Goal: Task Accomplishment & Management: Manage account settings

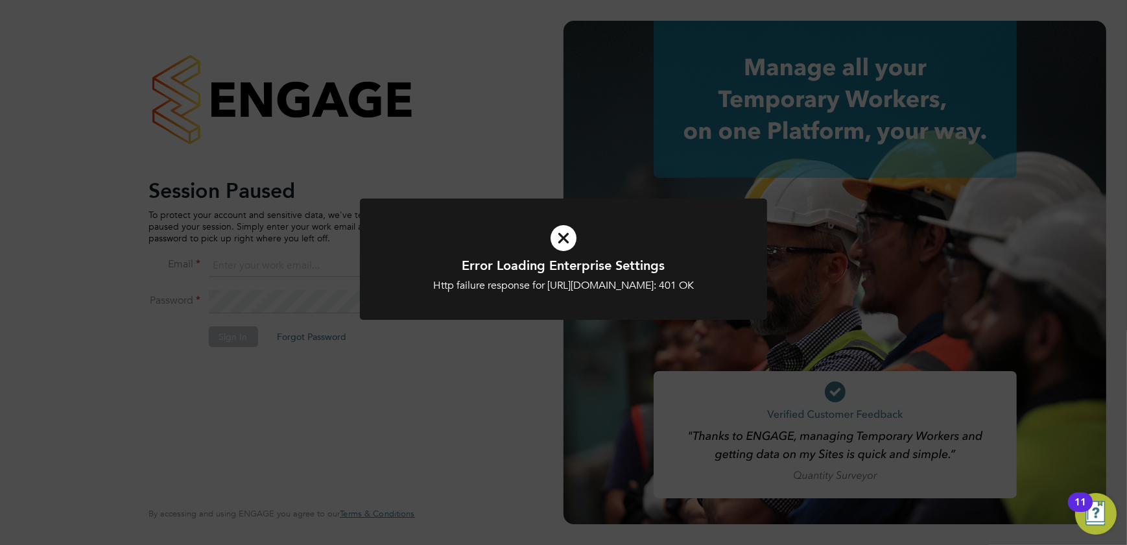
type input "shaun@simcott.co.uk"
click at [564, 245] on icon at bounding box center [563, 238] width 337 height 51
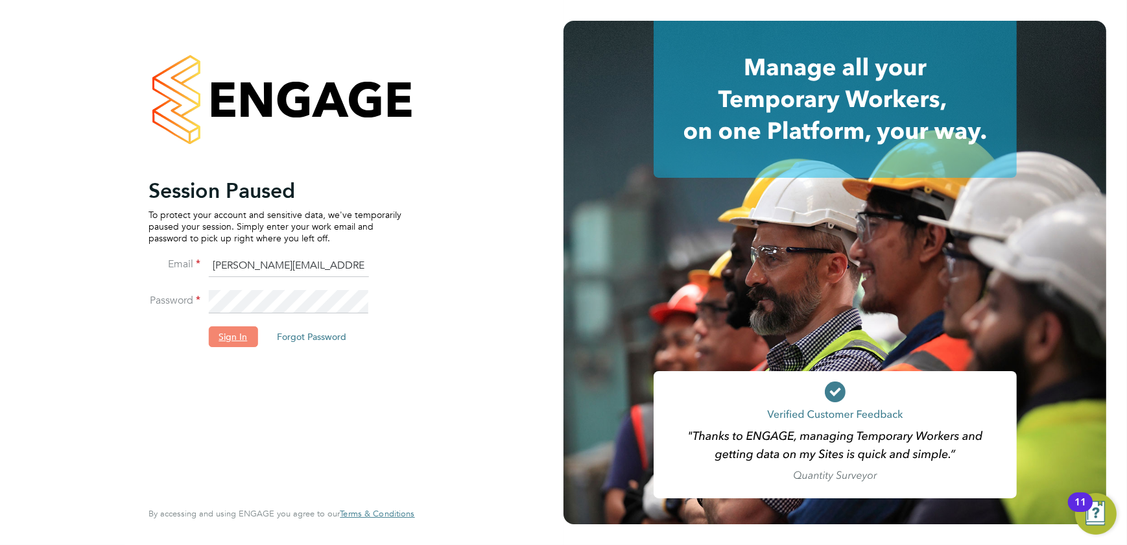
click at [234, 339] on button "Sign In" at bounding box center [232, 336] width 49 height 21
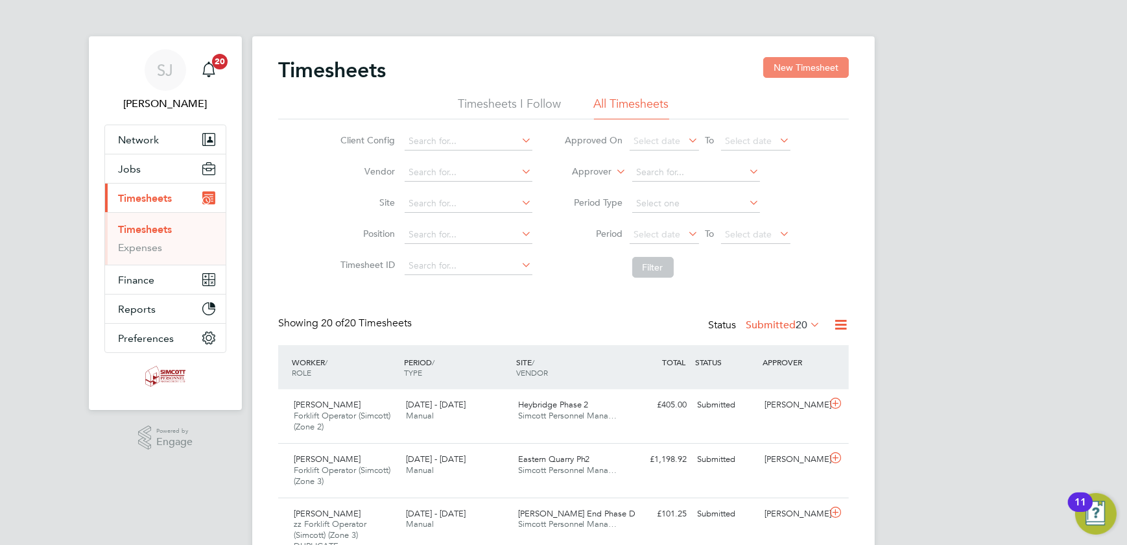
click at [802, 70] on button "New Timesheet" at bounding box center [806, 67] width 86 height 21
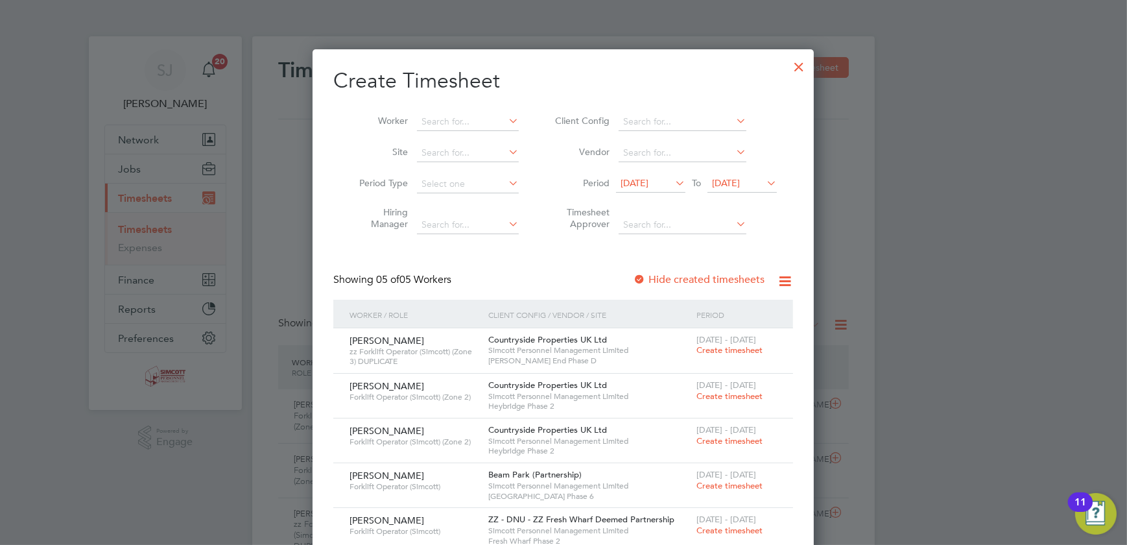
click at [739, 185] on span "16 Sep 2025" at bounding box center [726, 183] width 28 height 12
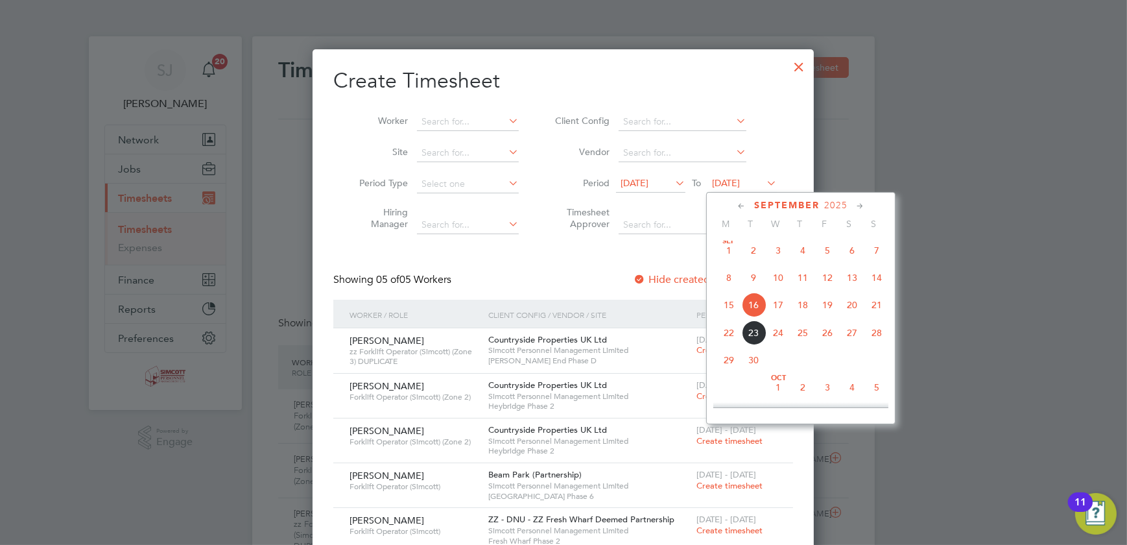
drag, startPoint x: 876, startPoint y: 307, endPoint x: 800, endPoint y: 266, distance: 85.6
click at [870, 304] on span "21" at bounding box center [876, 304] width 25 height 25
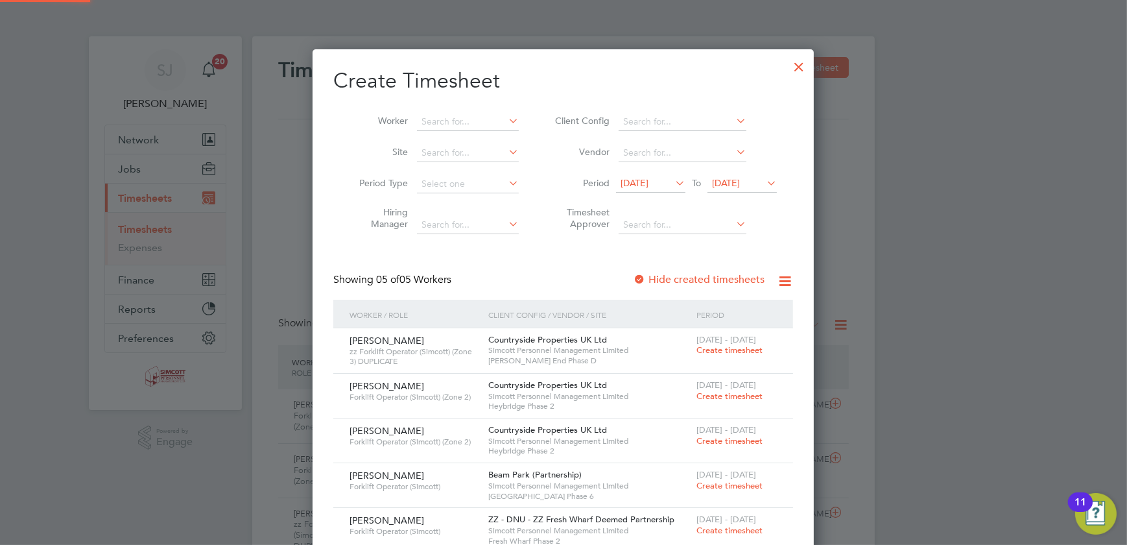
click at [649, 177] on span "09 Sep 2025" at bounding box center [635, 183] width 28 height 12
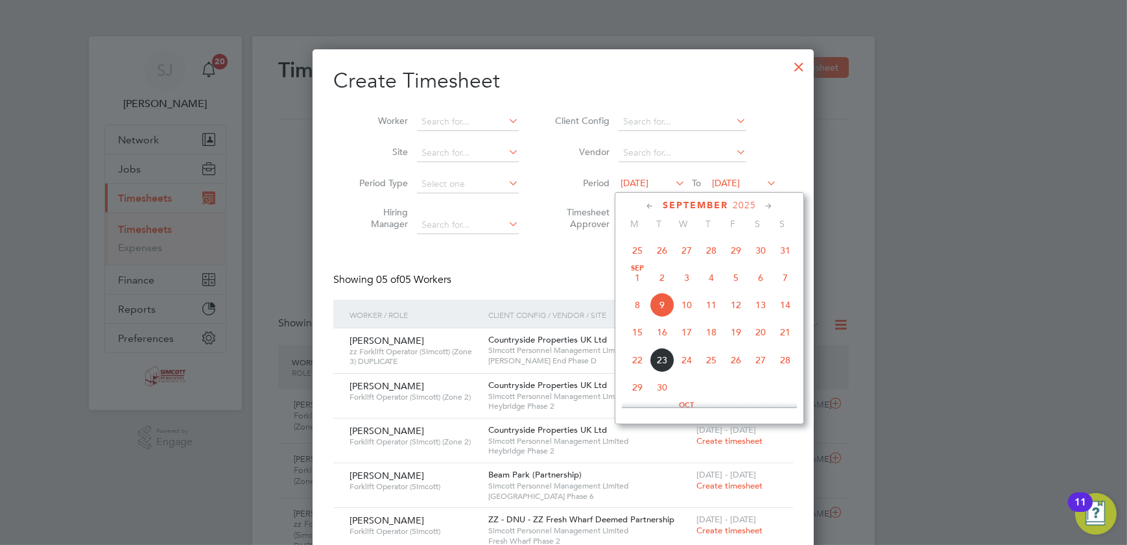
click at [636, 336] on span "15" at bounding box center [637, 332] width 25 height 25
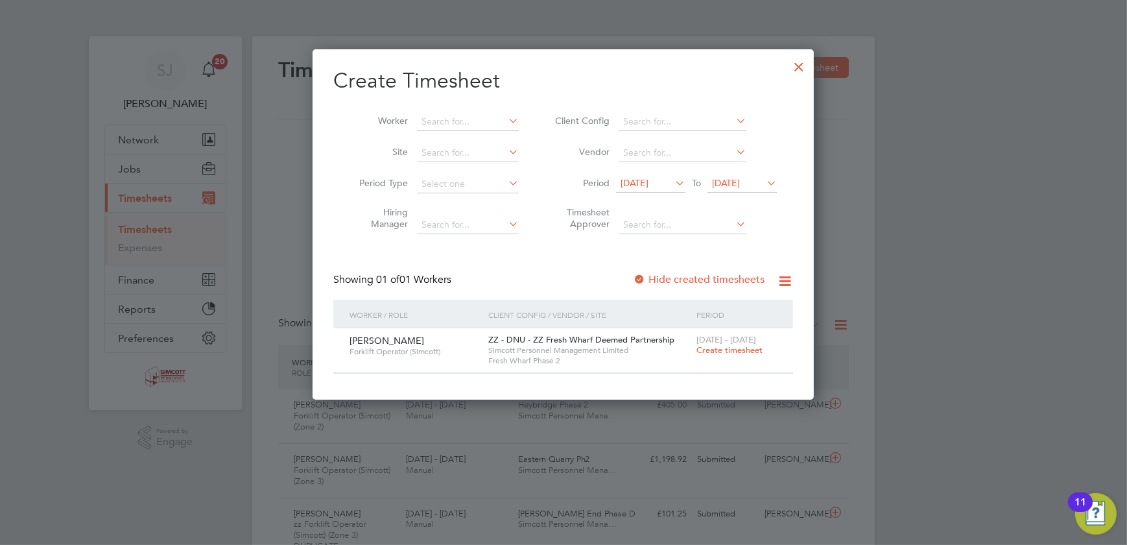
click at [798, 64] on div at bounding box center [798, 63] width 23 height 23
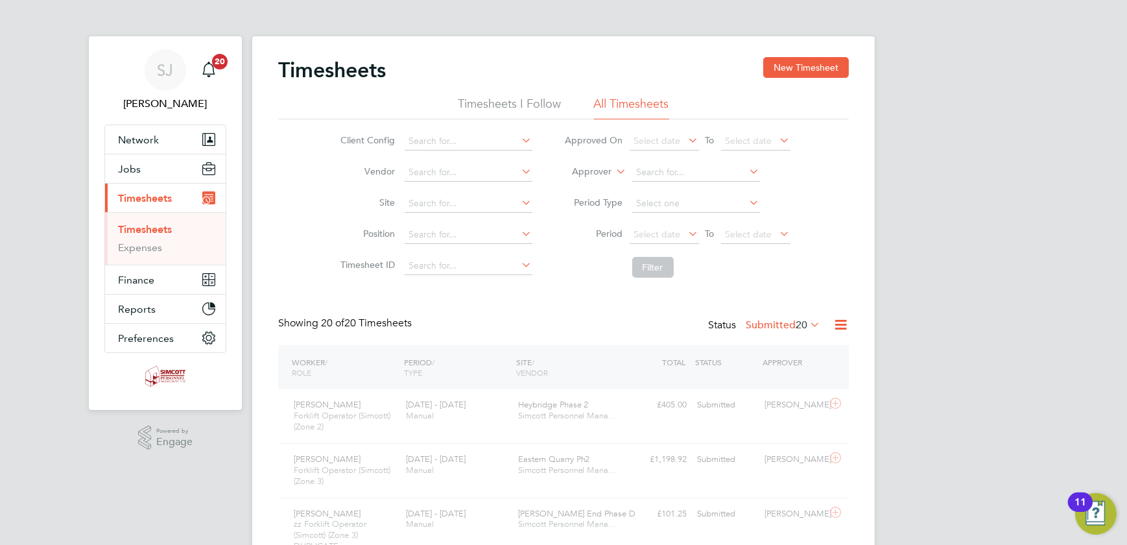
scroll to position [54, 112]
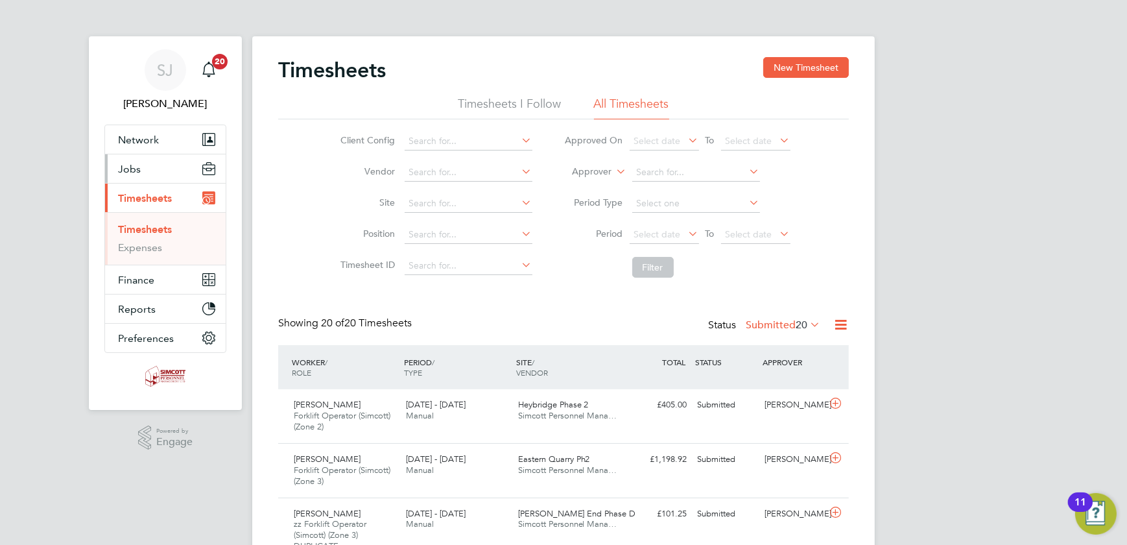
click at [146, 163] on button "Jobs" at bounding box center [165, 168] width 121 height 29
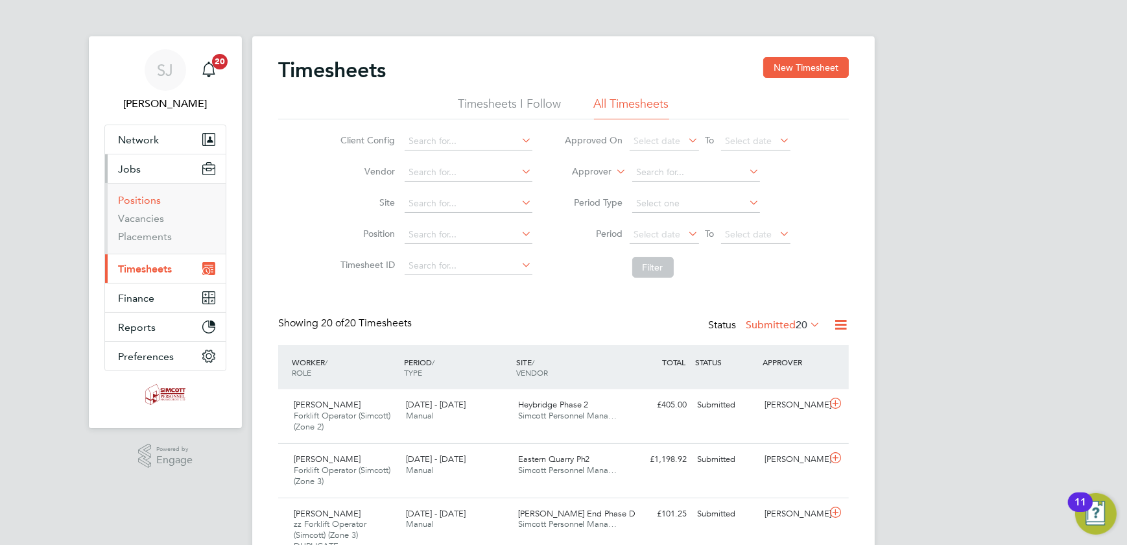
click at [127, 202] on link "Positions" at bounding box center [139, 200] width 43 height 12
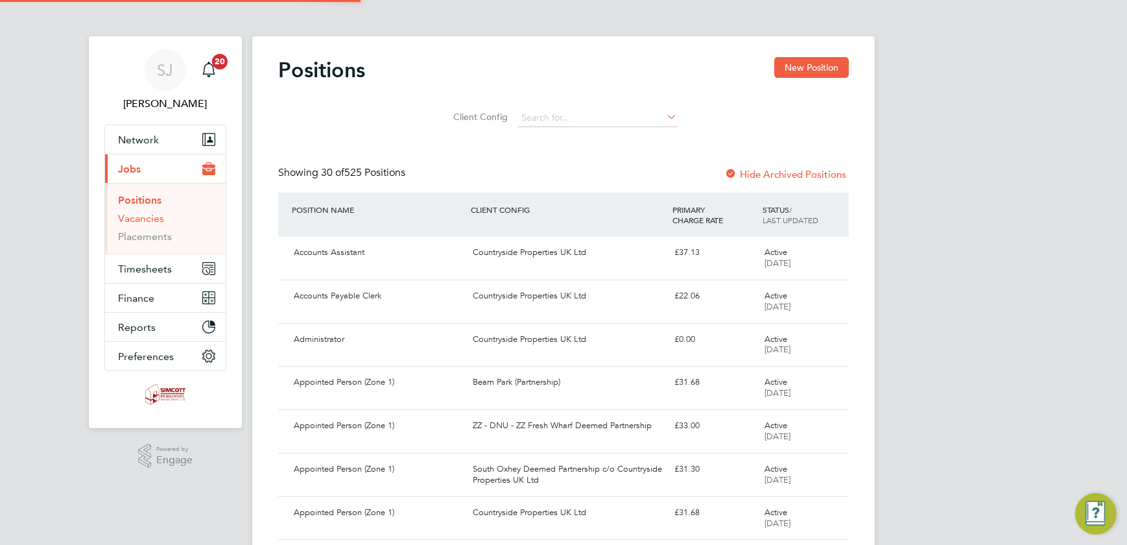
click at [128, 218] on link "Vacancies" at bounding box center [141, 218] width 46 height 12
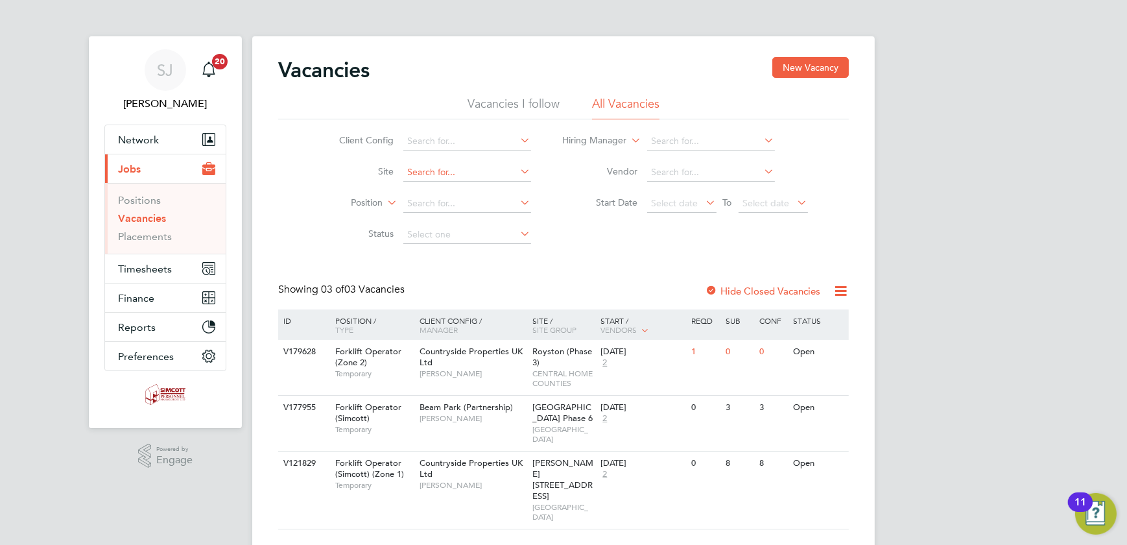
click at [442, 173] on input at bounding box center [467, 172] width 128 height 18
click at [480, 185] on li "Royston (Phase 3)" at bounding box center [467, 189] width 128 height 17
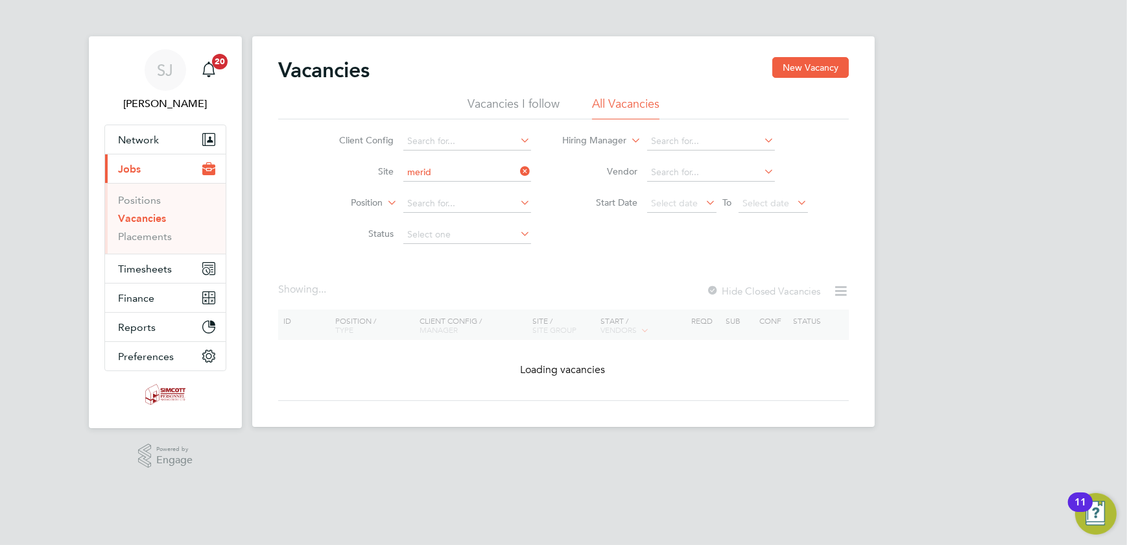
type input "Royston (Phase 3)"
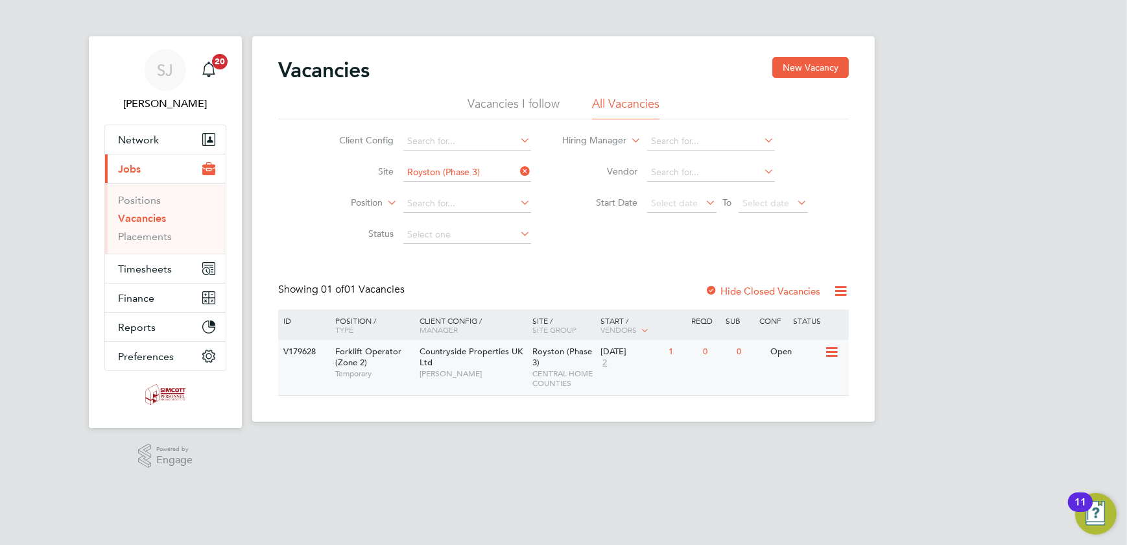
click at [628, 359] on div "29 Sep 2025 2" at bounding box center [631, 357] width 68 height 35
click at [158, 265] on span "Timesheets" at bounding box center [145, 269] width 54 height 12
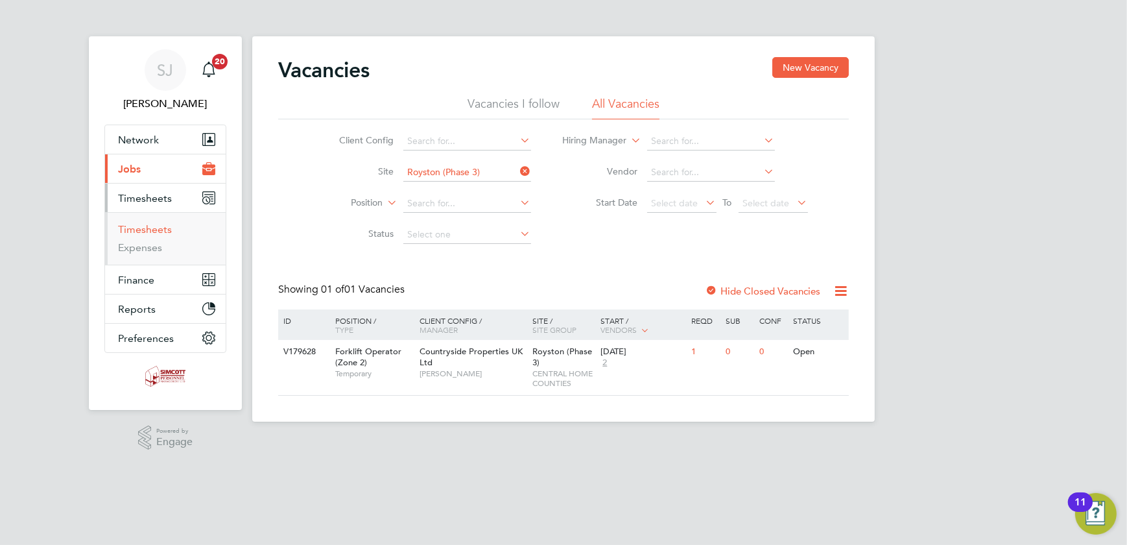
click at [128, 233] on link "Timesheets" at bounding box center [145, 229] width 54 height 12
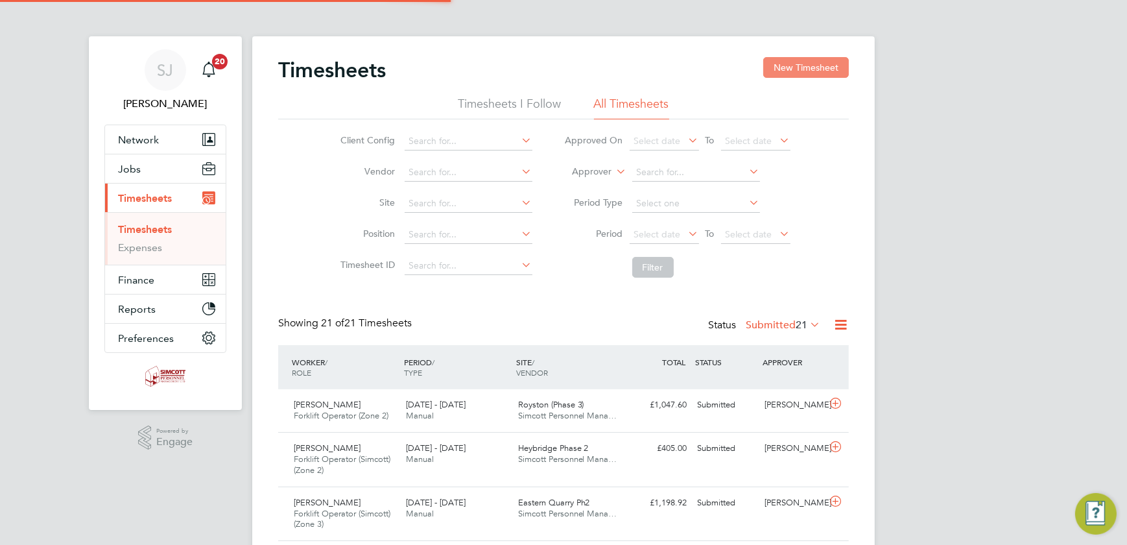
scroll to position [44, 112]
click at [819, 74] on button "New Timesheet" at bounding box center [806, 67] width 86 height 21
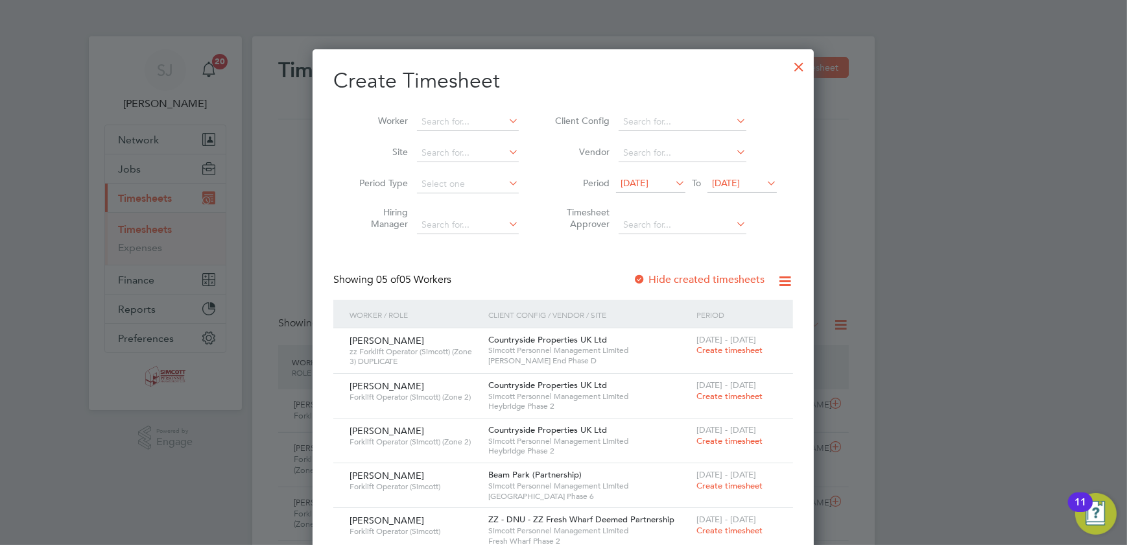
click at [740, 178] on span "16 Sep 2025" at bounding box center [726, 183] width 28 height 12
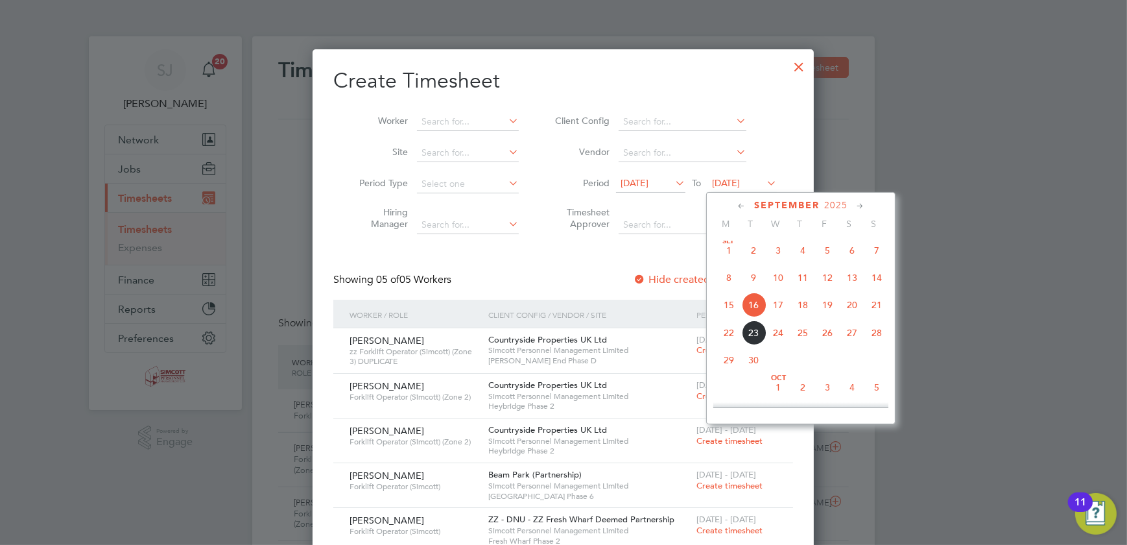
click at [881, 335] on span "28" at bounding box center [876, 332] width 25 height 25
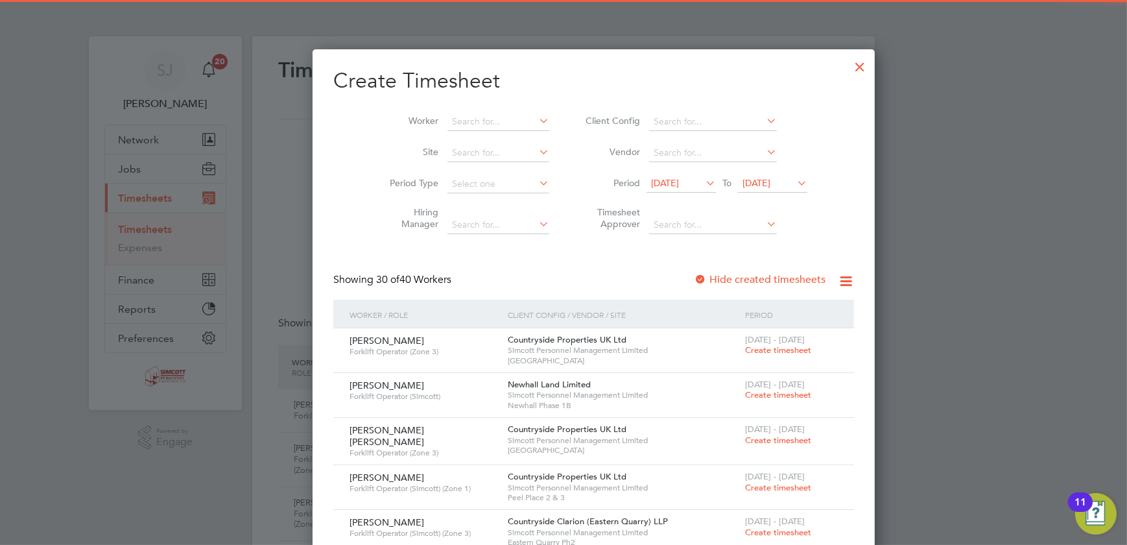
drag, startPoint x: 742, startPoint y: 178, endPoint x: 763, endPoint y: 195, distance: 26.3
click at [743, 179] on span "28 Sep 2025" at bounding box center [757, 183] width 28 height 12
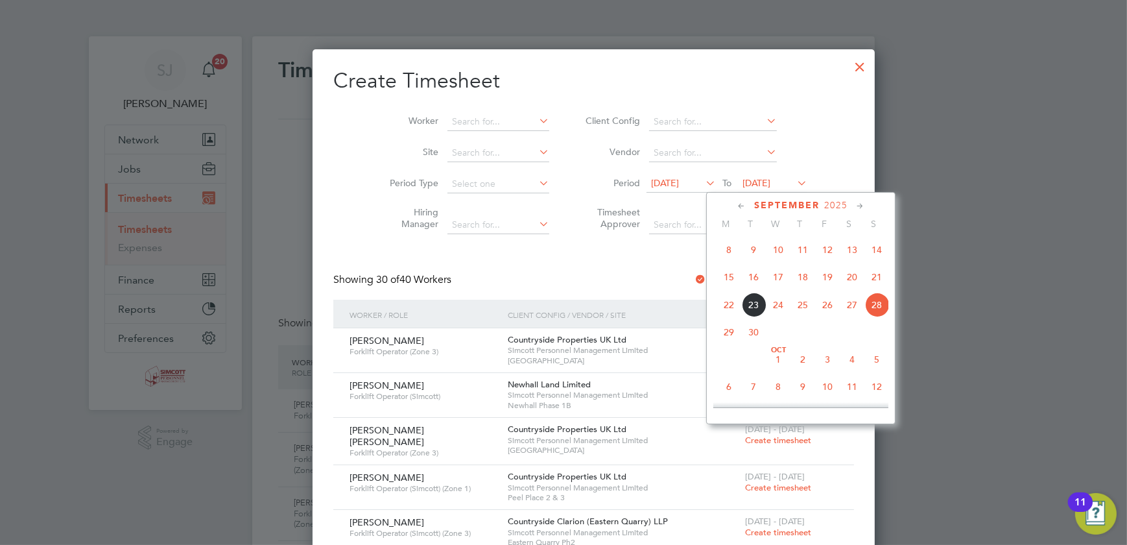
click at [873, 280] on span "21" at bounding box center [876, 277] width 25 height 25
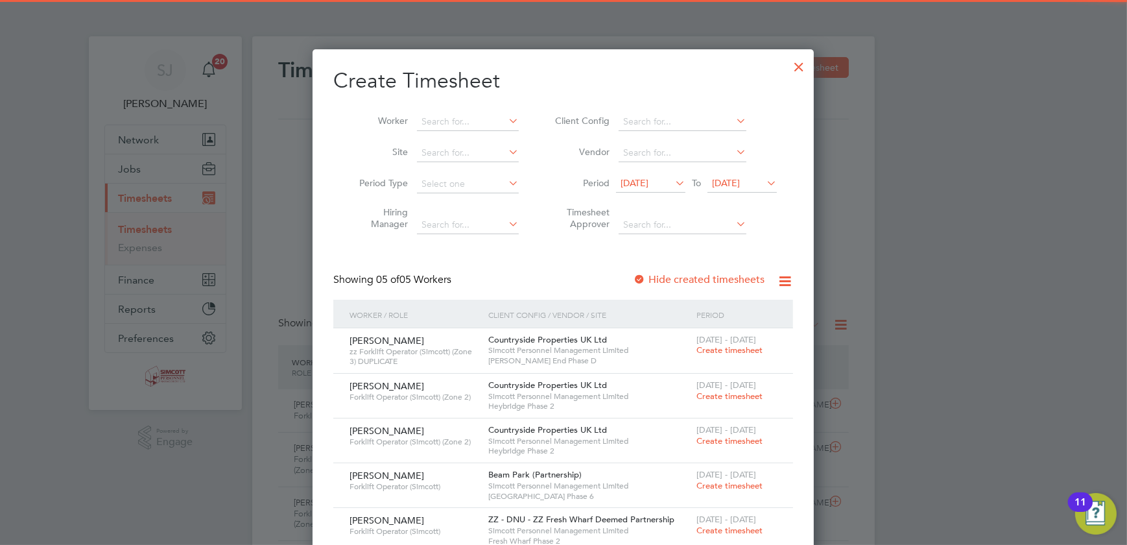
click at [631, 182] on span "09 Sep 2025" at bounding box center [635, 183] width 28 height 12
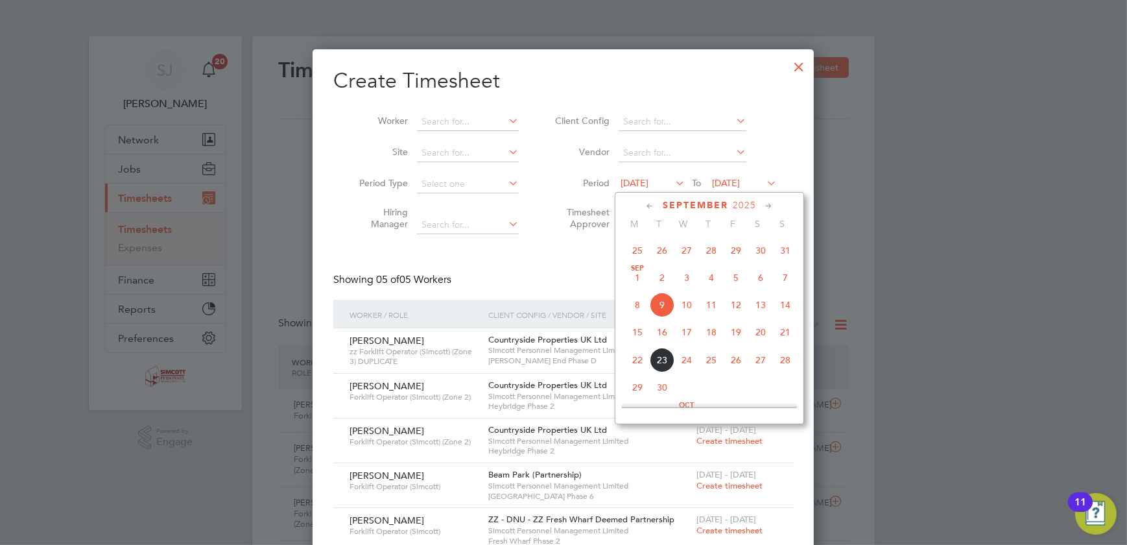
click at [630, 324] on span "15" at bounding box center [637, 332] width 25 height 25
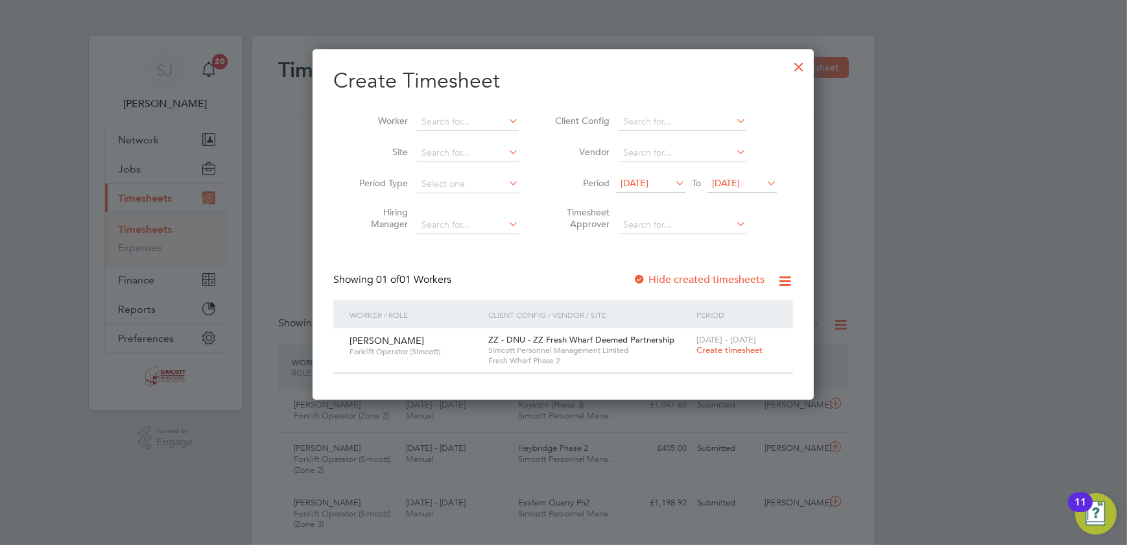
click at [730, 340] on span "15 - 21 Sep 2025" at bounding box center [727, 339] width 60 height 11
click at [726, 350] on span "Create timesheet" at bounding box center [730, 349] width 66 height 11
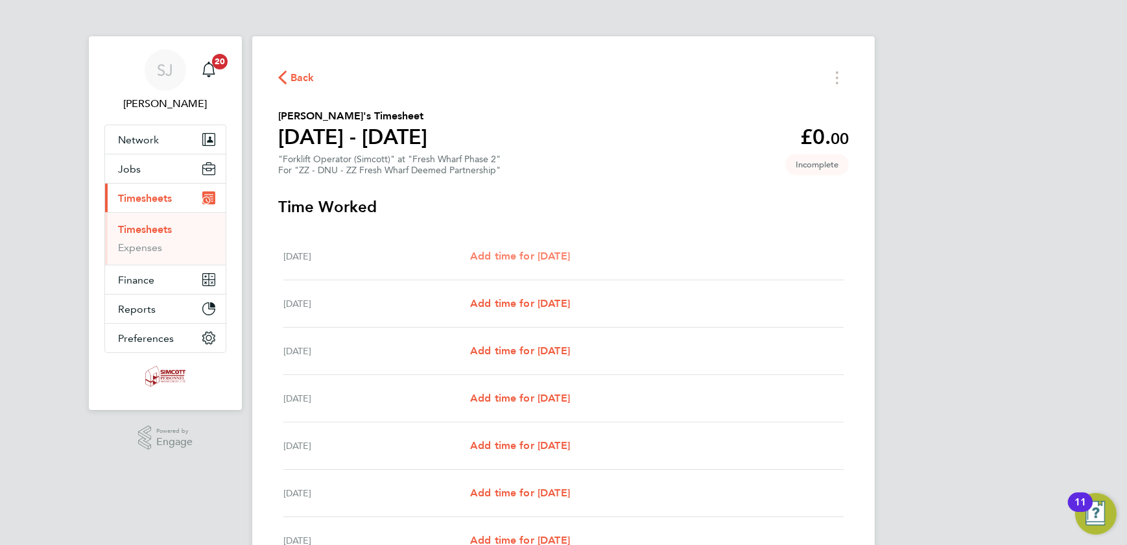
click at [522, 248] on link "Add time for Mon 15 Sep" at bounding box center [520, 256] width 100 height 16
select select "30"
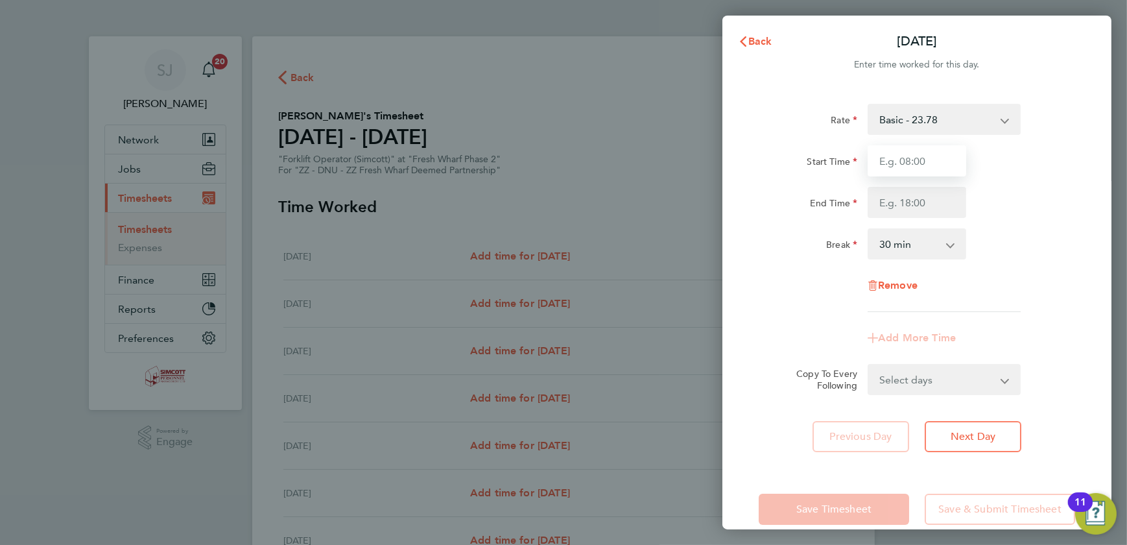
click at [900, 160] on input "Start Time" at bounding box center [917, 160] width 99 height 31
type input "07:30"
click at [920, 201] on input "End Time" at bounding box center [917, 202] width 99 height 31
type input "17:30"
click at [956, 379] on form "Rate Basic - 23.78 Start Time 07:30 End Time 17:30 Break 0 min 15 min 30 min 45…" at bounding box center [917, 249] width 316 height 291
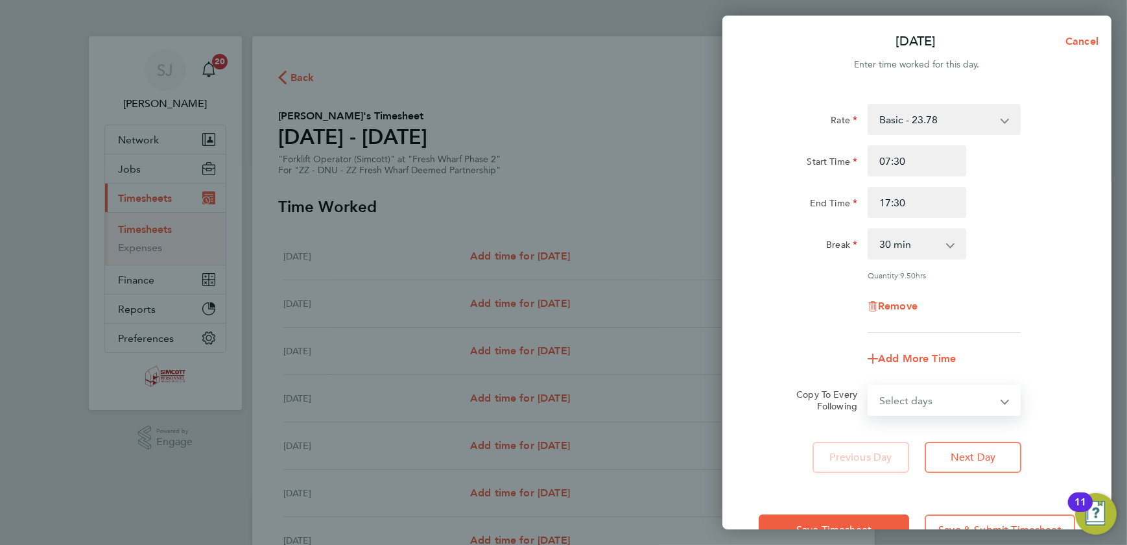
select select "WEEKDAY"
click at [869, 386] on select "Select days Day Weekday (Mon-Fri) Weekend (Sat-Sun) Tuesday Wednesday Thursday …" at bounding box center [937, 400] width 136 height 29
select select "2025-09-21"
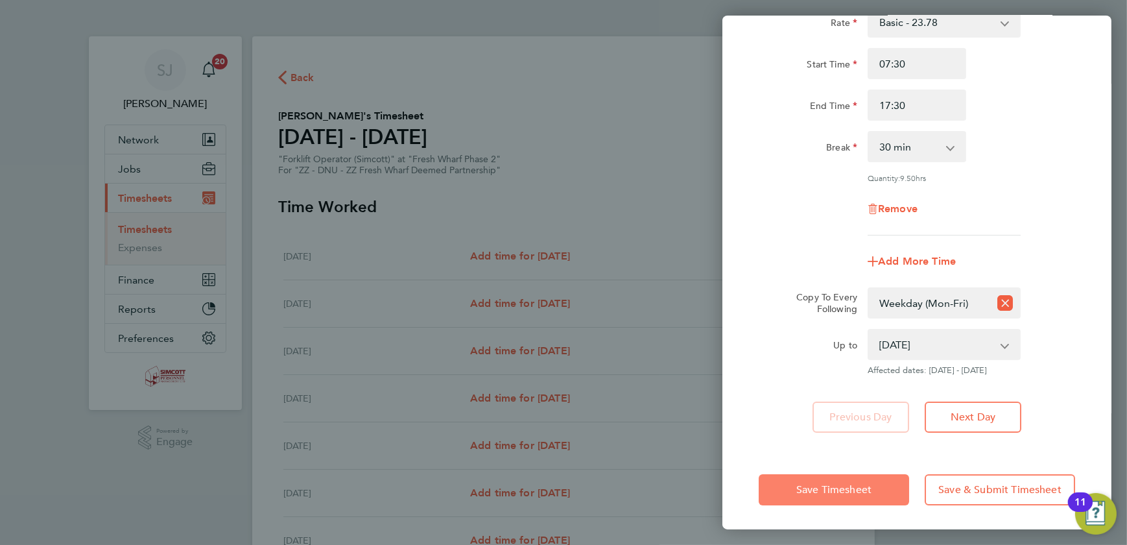
click at [877, 481] on button "Save Timesheet" at bounding box center [834, 489] width 150 height 31
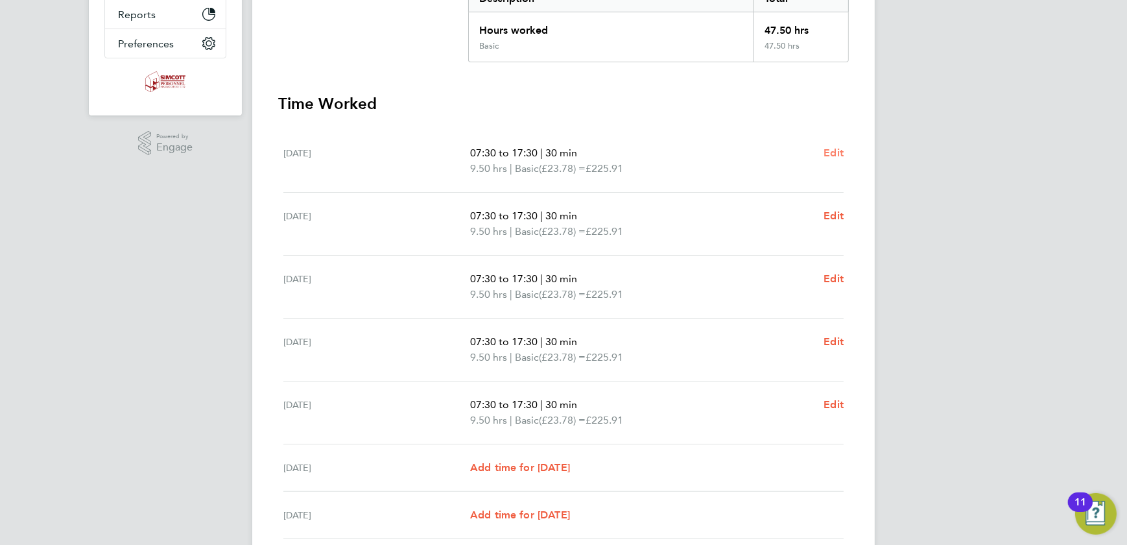
click at [837, 150] on span "Edit" at bounding box center [834, 153] width 20 height 12
select select "30"
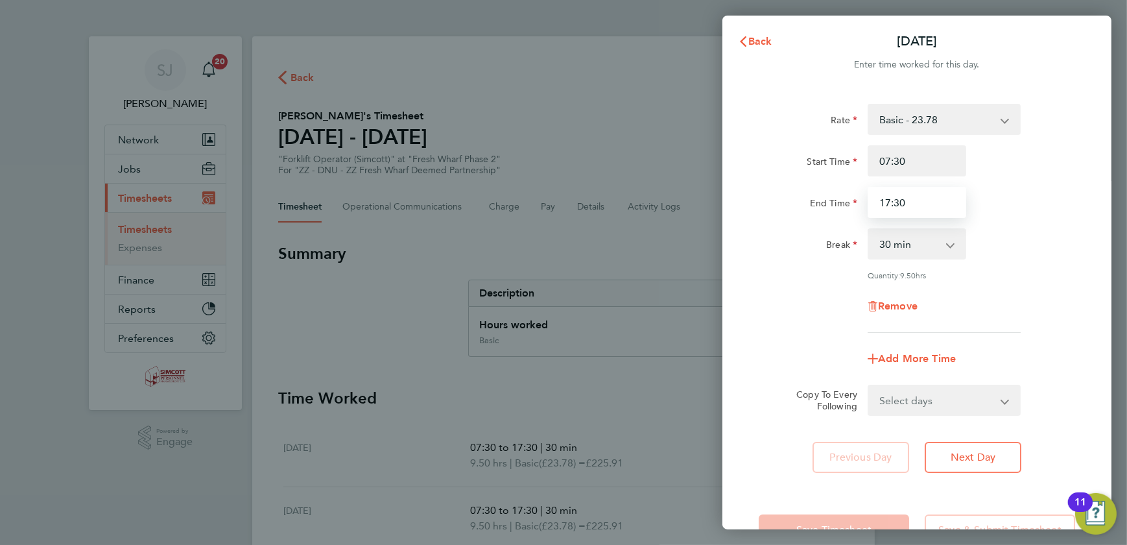
click at [917, 206] on input "17:30" at bounding box center [917, 202] width 99 height 31
click at [907, 161] on input "07:30" at bounding box center [917, 160] width 99 height 31
type input "07:00"
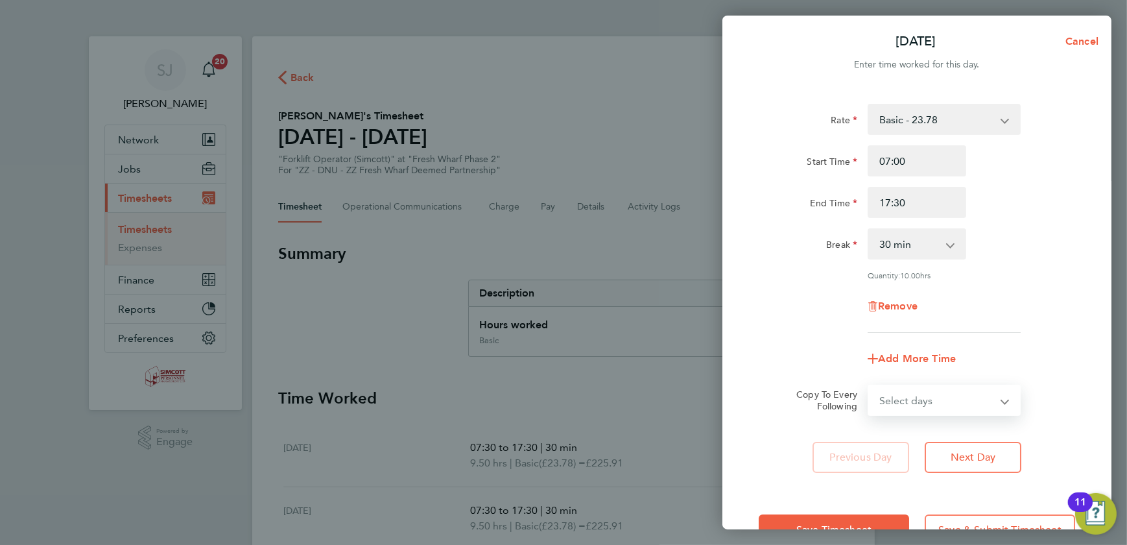
click at [992, 395] on select "Select days Day Weekday (Mon-Fri) Weekend (Sat-Sun) Tuesday Wednesday Thursday …" at bounding box center [937, 400] width 136 height 29
select select "WEEKDAY"
click at [869, 386] on select "Select days Day Weekday (Mon-Fri) Weekend (Sat-Sun) Tuesday Wednesday Thursday …" at bounding box center [937, 400] width 136 height 29
select select "2025-09-21"
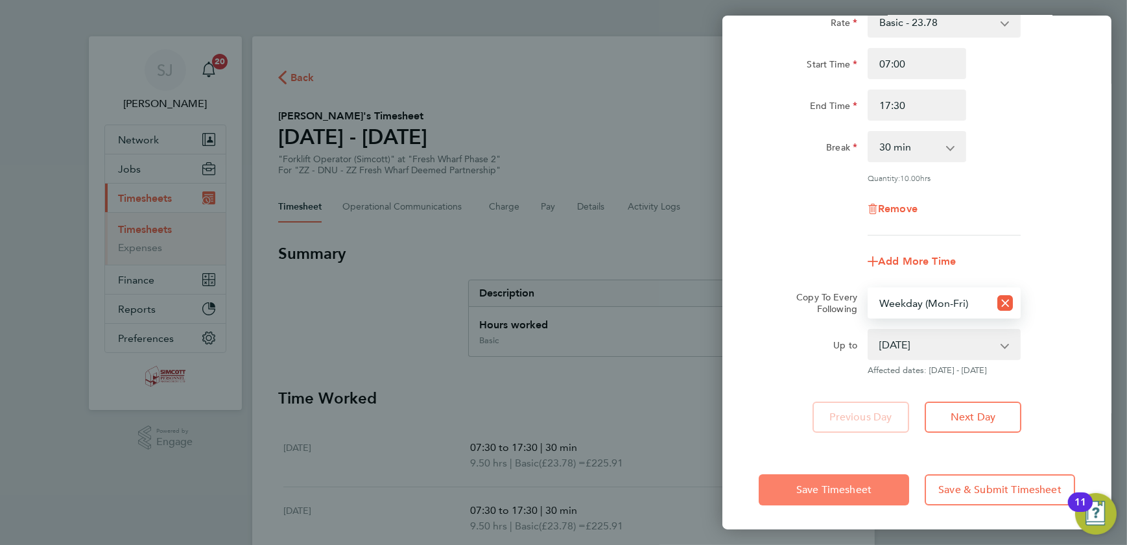
click at [850, 479] on button "Save Timesheet" at bounding box center [834, 489] width 150 height 31
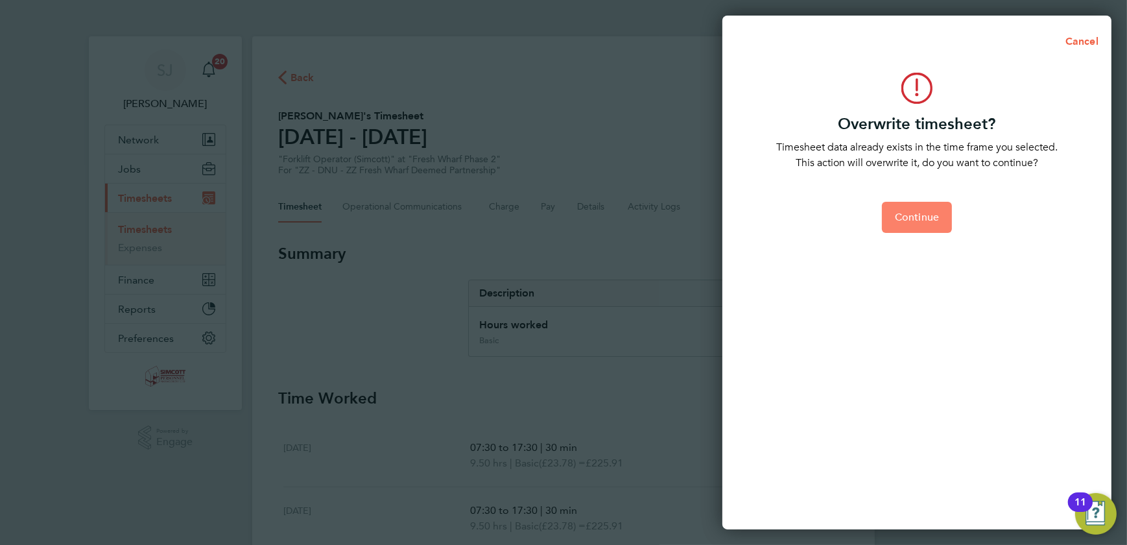
click at [929, 221] on span "Continue" at bounding box center [917, 217] width 44 height 13
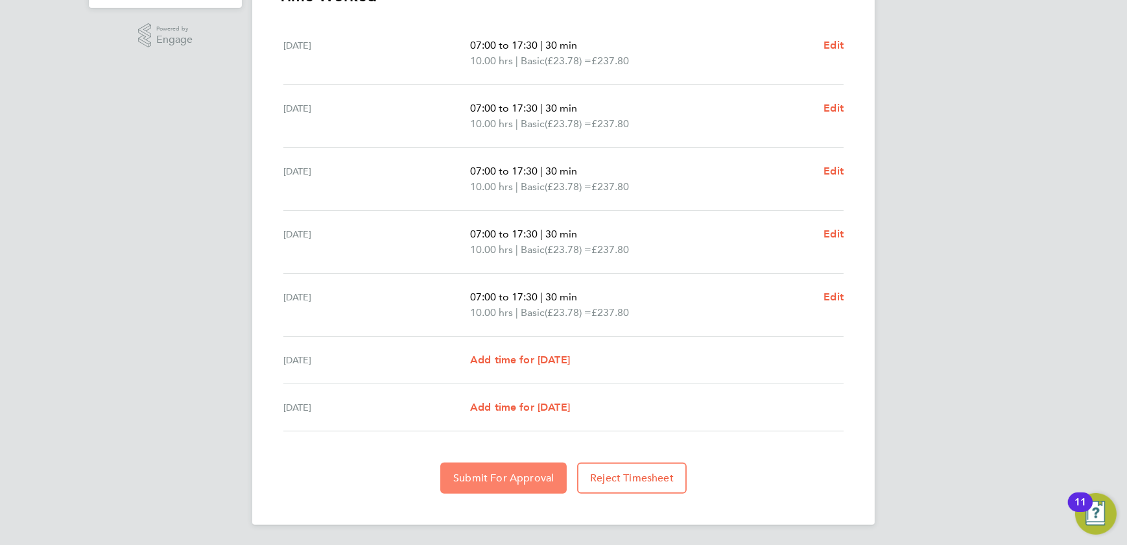
click at [527, 476] on span "Submit For Approval" at bounding box center [503, 477] width 101 height 13
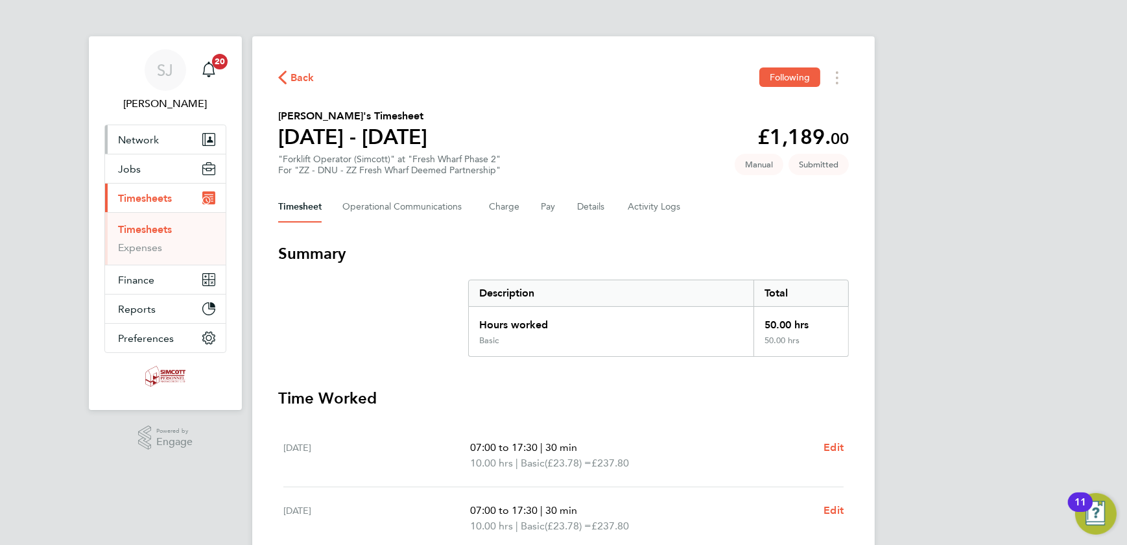
click at [150, 134] on span "Network" at bounding box center [138, 140] width 41 height 12
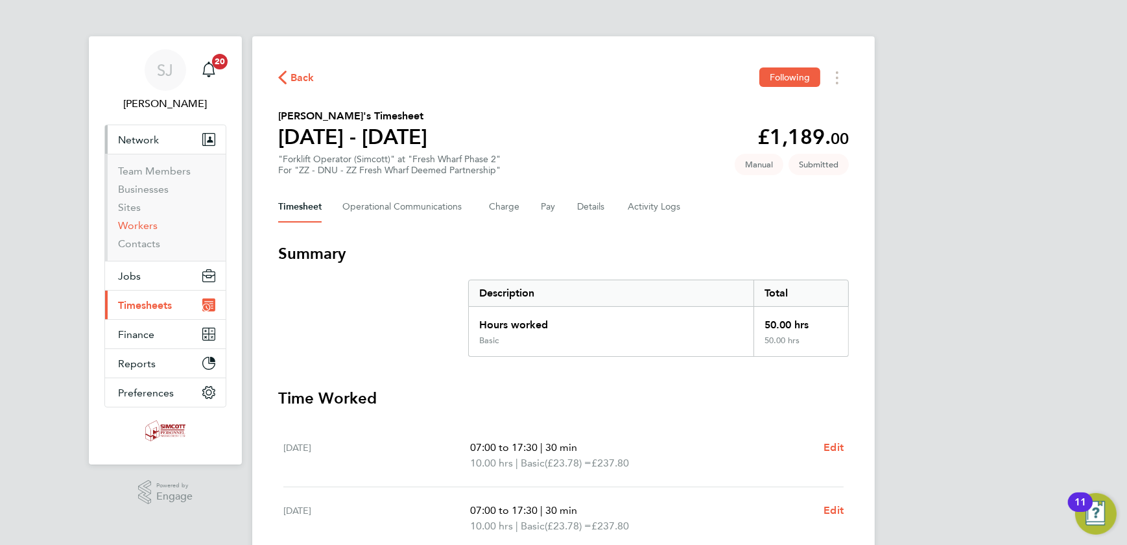
click at [146, 225] on link "Workers" at bounding box center [138, 225] width 40 height 12
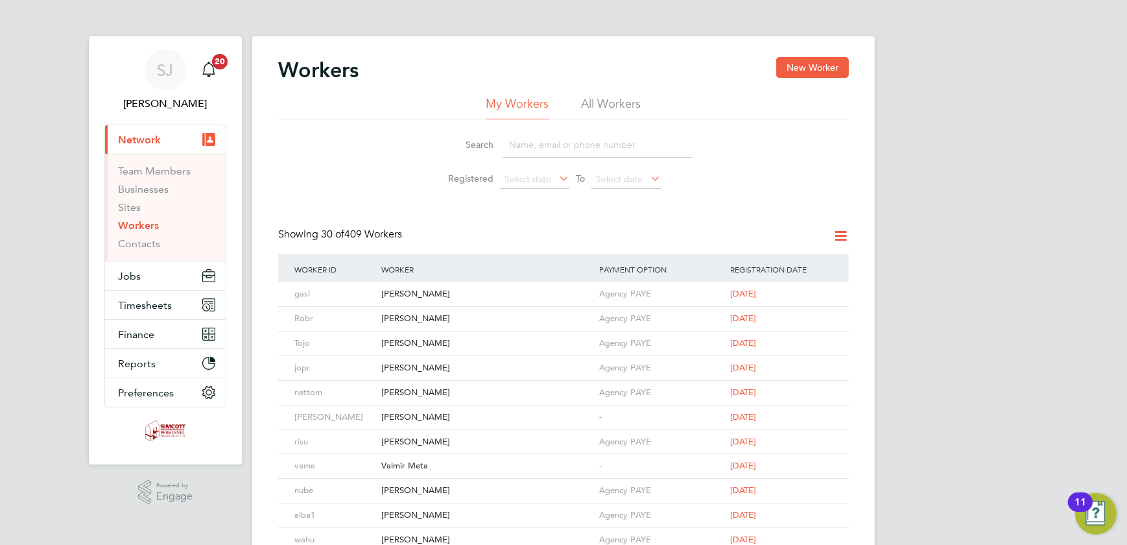
click at [615, 99] on li "All Workers" at bounding box center [612, 107] width 60 height 23
click at [549, 147] on input at bounding box center [597, 144] width 189 height 25
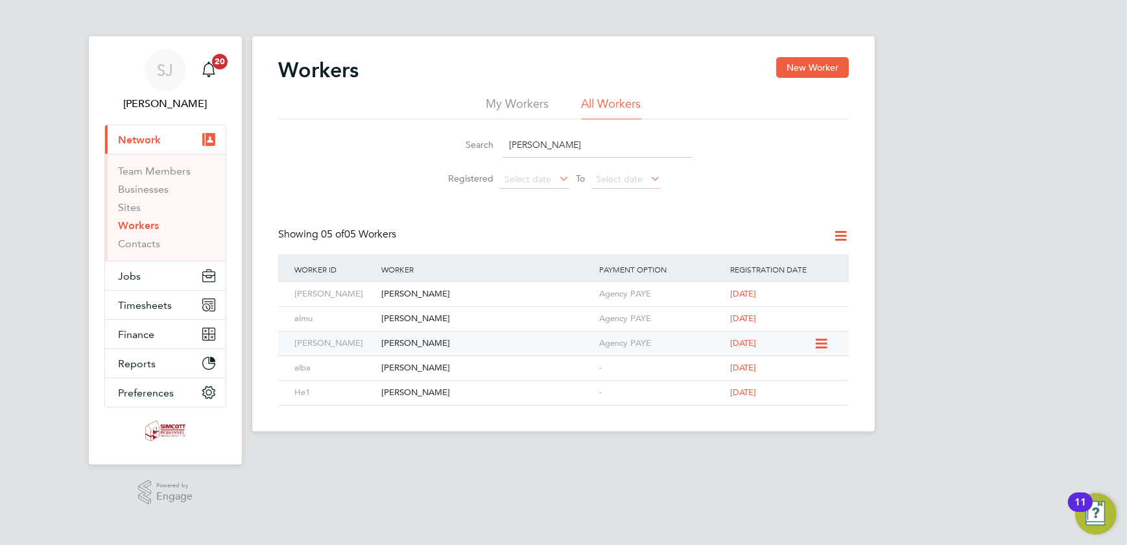
type input "alex"
click at [822, 340] on icon at bounding box center [820, 344] width 13 height 16
click at [706, 368] on li "Invite Worker" at bounding box center [747, 373] width 162 height 18
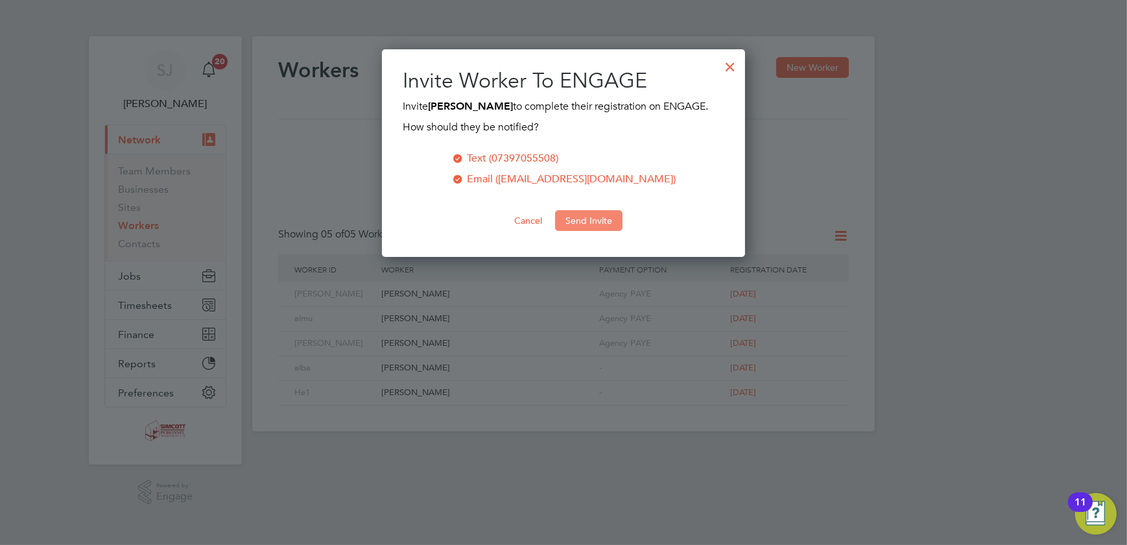
click at [585, 213] on button "Send Invite" at bounding box center [588, 220] width 67 height 21
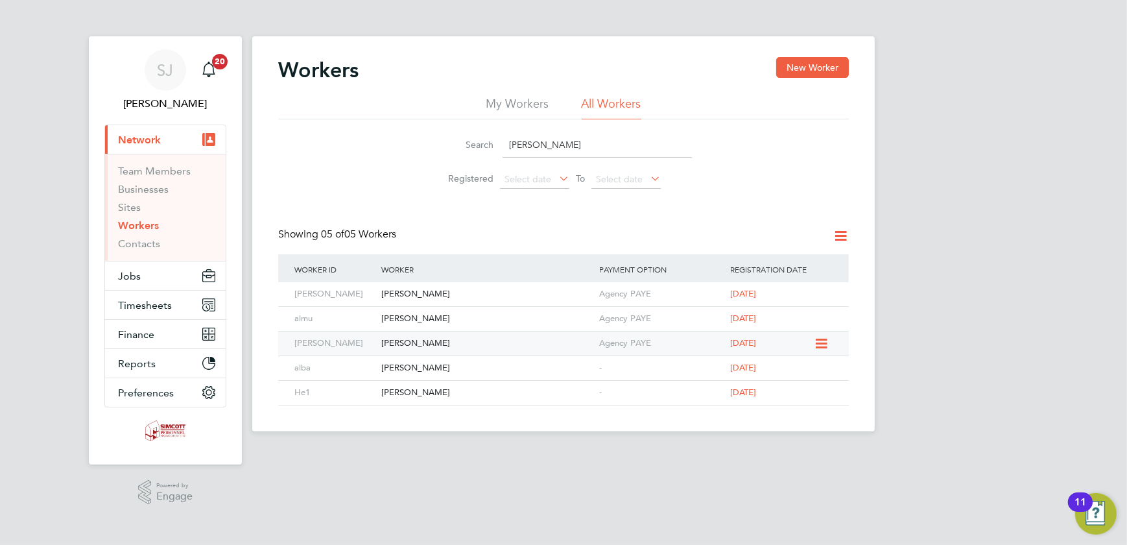
click at [817, 339] on icon at bounding box center [820, 344] width 13 height 16
click at [396, 337] on div "[PERSON_NAME]" at bounding box center [487, 343] width 218 height 24
click at [435, 344] on div "[PERSON_NAME]" at bounding box center [487, 343] width 218 height 24
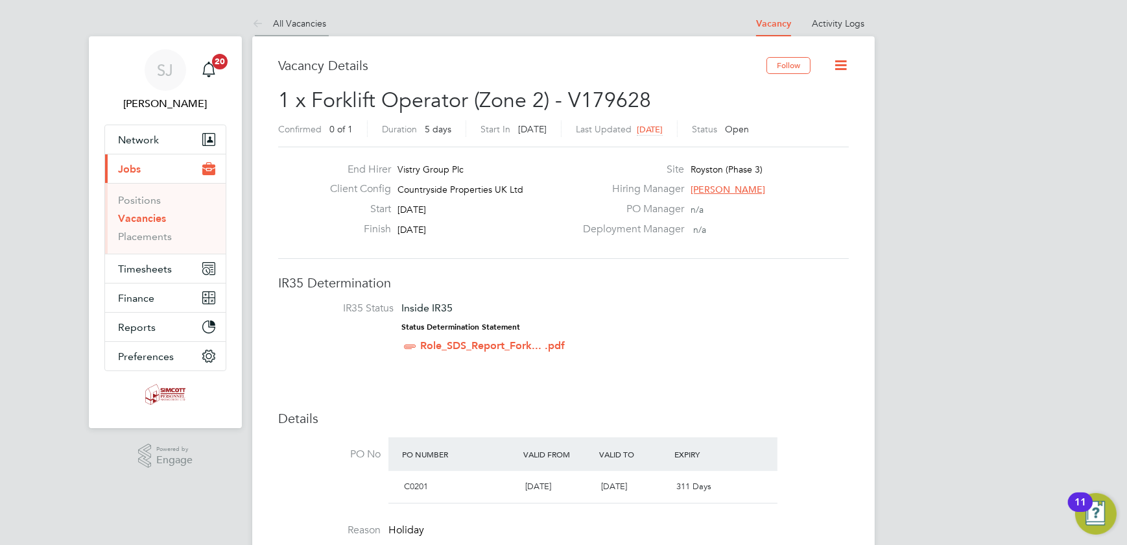
click at [297, 24] on link "All Vacancies" at bounding box center [289, 24] width 74 height 12
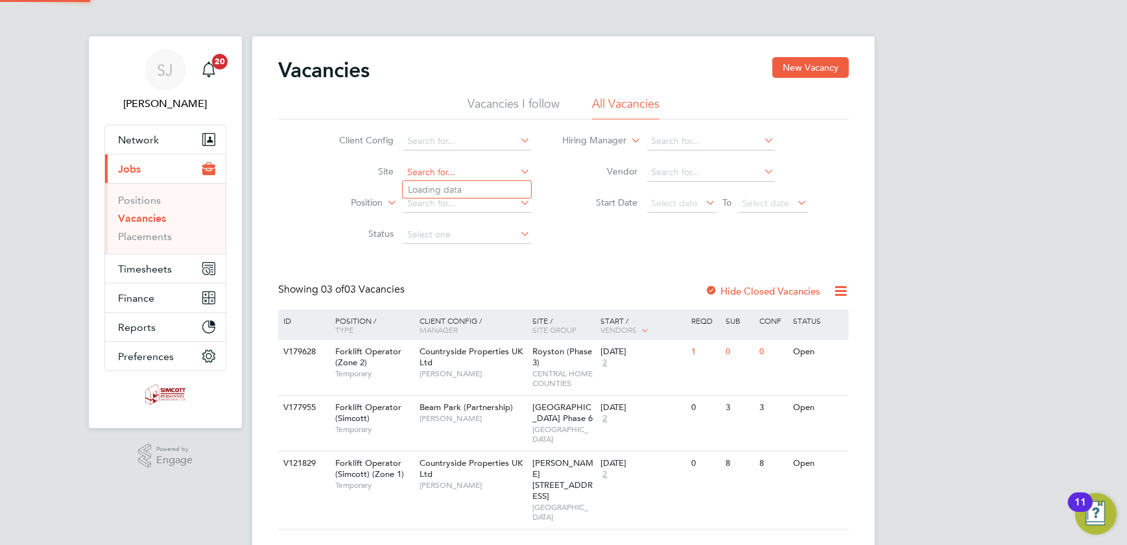
click at [431, 174] on input at bounding box center [467, 172] width 128 height 18
click at [457, 187] on li "Royston (Phase 3)" at bounding box center [467, 190] width 128 height 18
type input "Royston (Phase 3)"
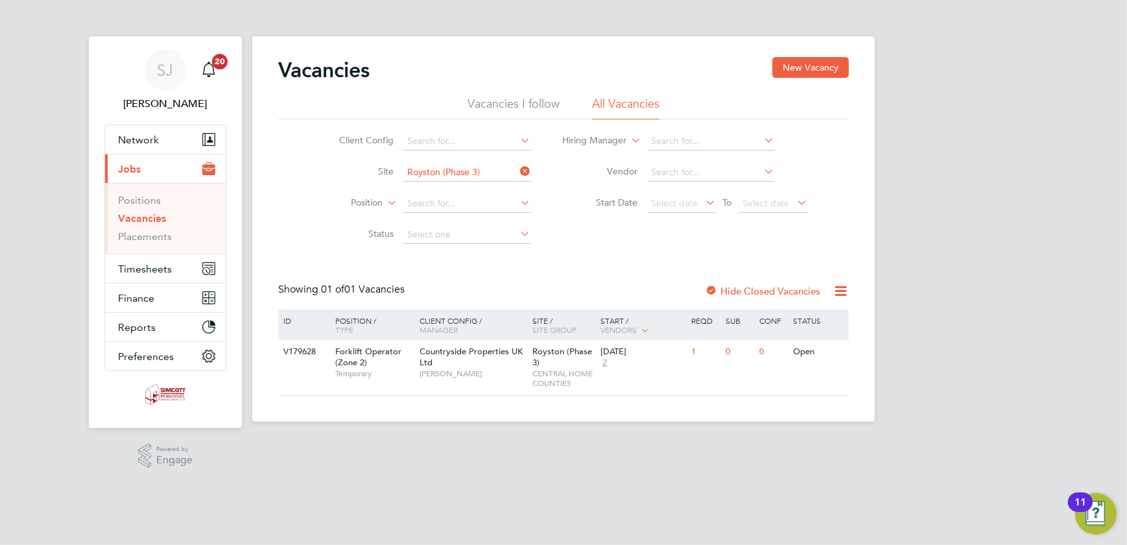
click at [748, 285] on label "Hide Closed Vacancies" at bounding box center [762, 291] width 115 height 12
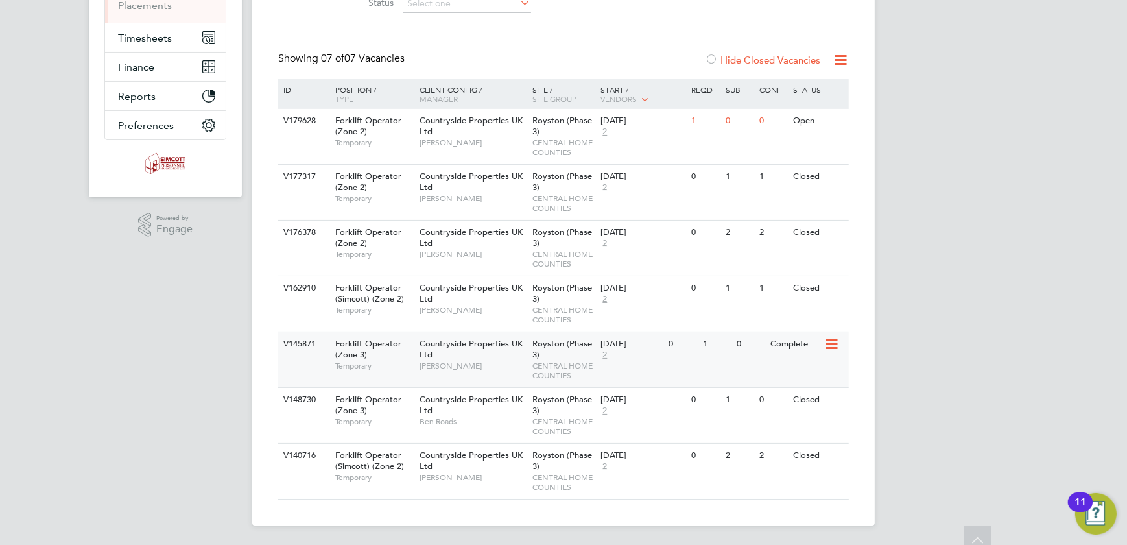
scroll to position [232, 0]
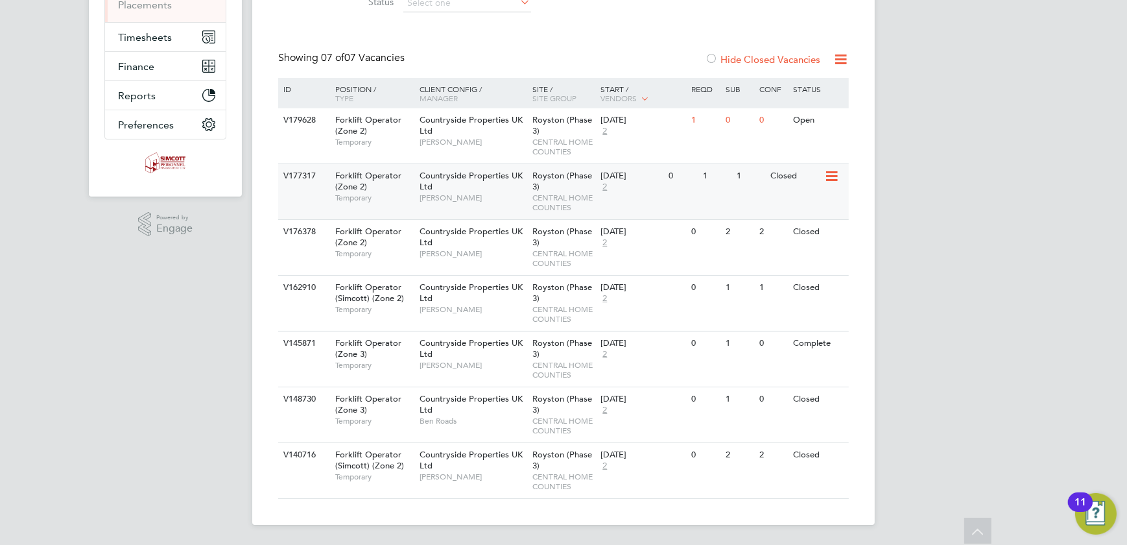
click at [516, 208] on div "Countryside Properties UK Ltd Robert May" at bounding box center [472, 186] width 113 height 45
click at [628, 233] on div "[DATE]" at bounding box center [632, 231] width 62 height 11
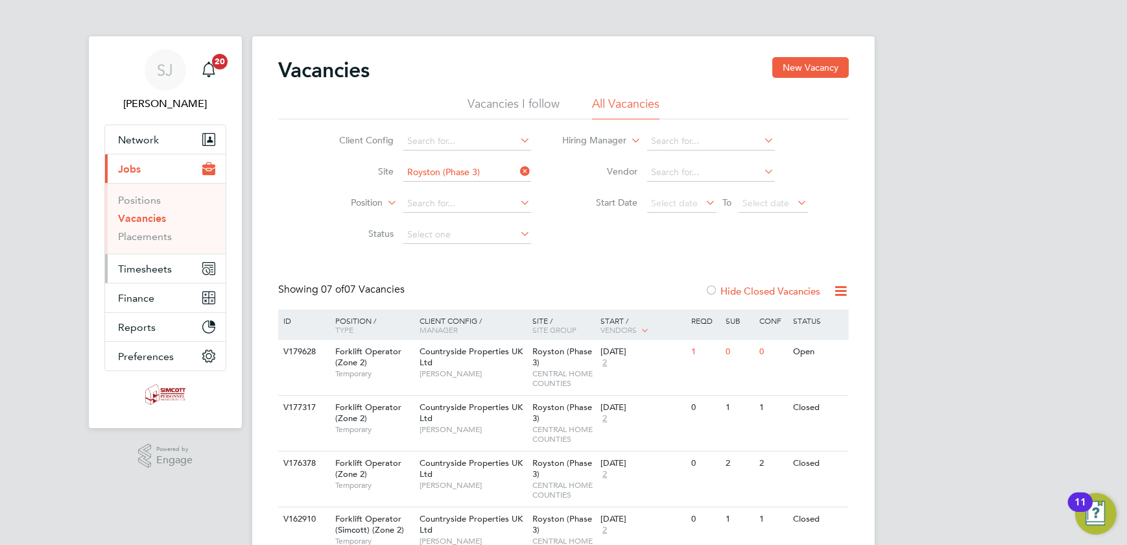
click at [147, 266] on span "Timesheets" at bounding box center [145, 269] width 54 height 12
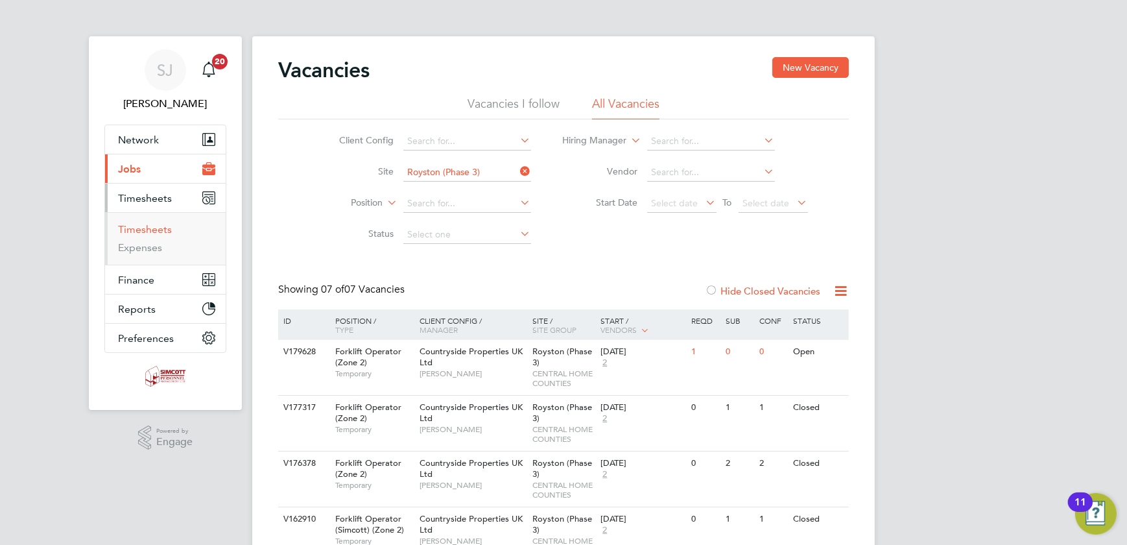
click at [142, 227] on link "Timesheets" at bounding box center [145, 229] width 54 height 12
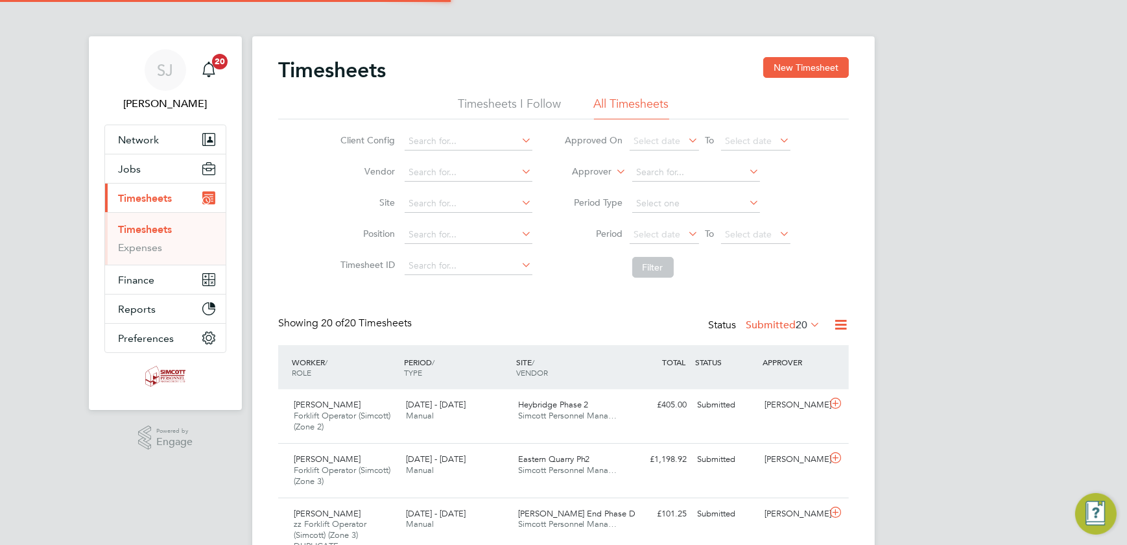
scroll to position [54, 112]
click at [815, 71] on button "New Timesheet" at bounding box center [806, 67] width 86 height 21
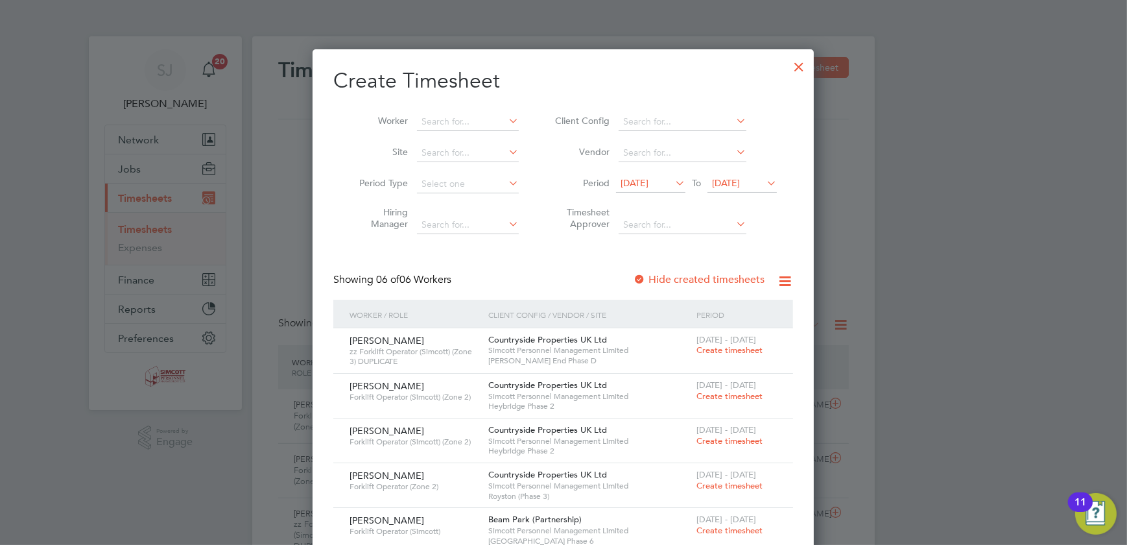
click at [740, 185] on span "16 Sep 2025" at bounding box center [726, 183] width 28 height 12
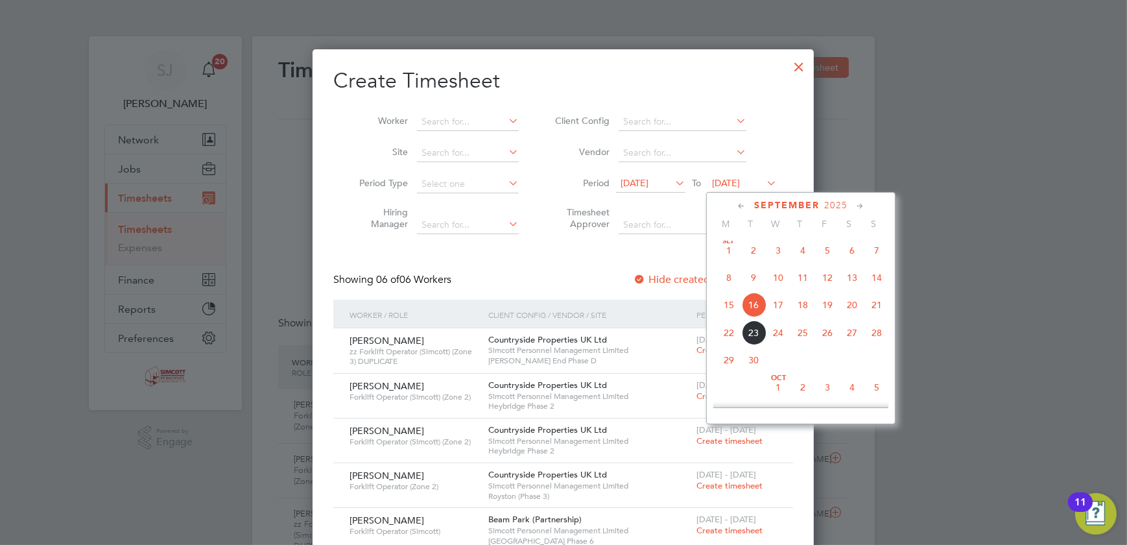
drag, startPoint x: 877, startPoint y: 315, endPoint x: 872, endPoint y: 311, distance: 6.7
click at [878, 313] on span "21" at bounding box center [876, 304] width 25 height 25
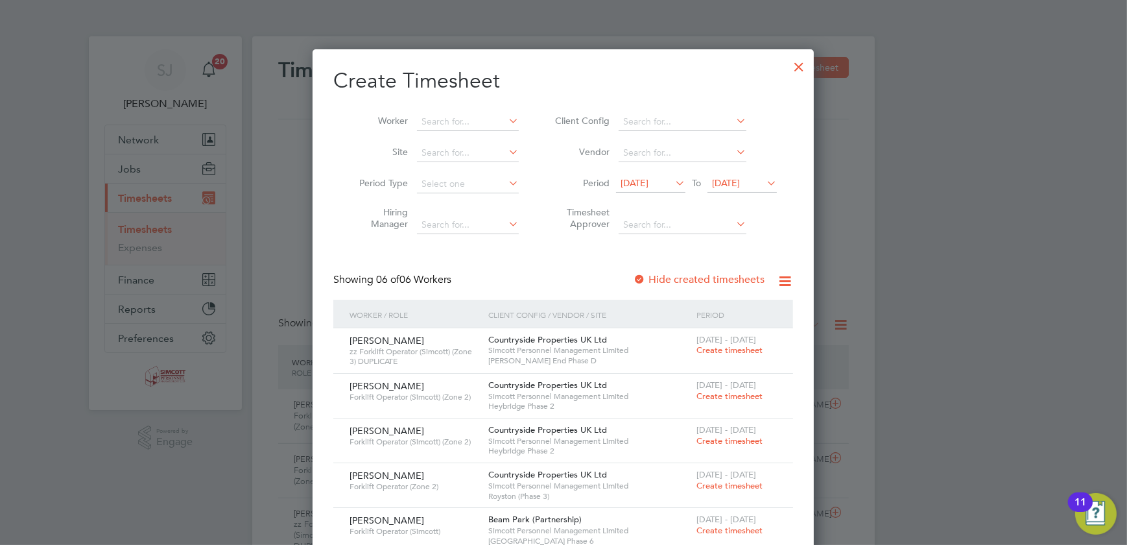
click at [649, 182] on span "09 Sep 2025" at bounding box center [635, 183] width 28 height 12
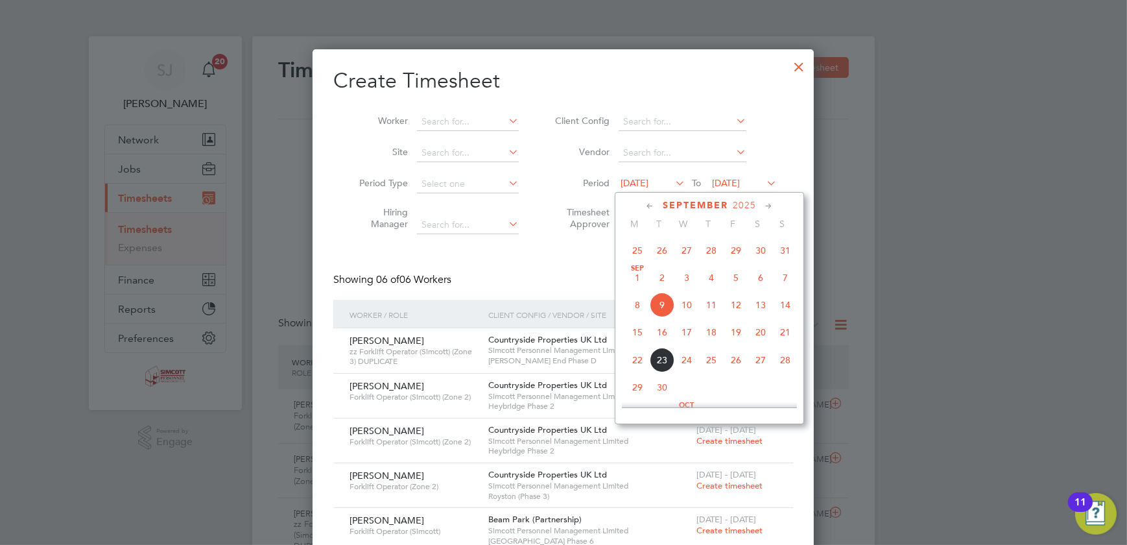
click at [641, 335] on span "15" at bounding box center [637, 332] width 25 height 25
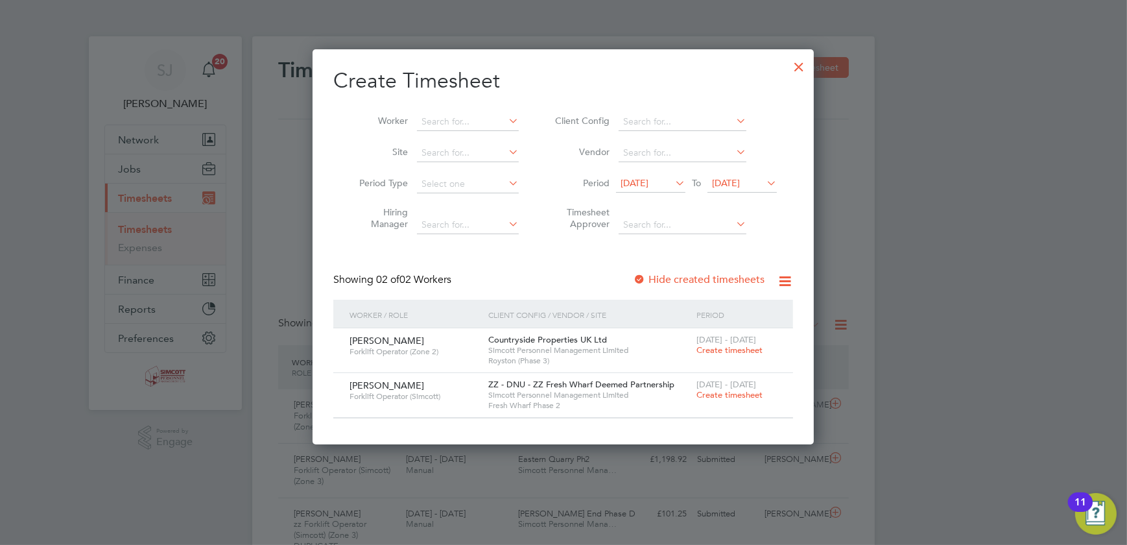
click at [739, 350] on span "Create timesheet" at bounding box center [730, 349] width 66 height 11
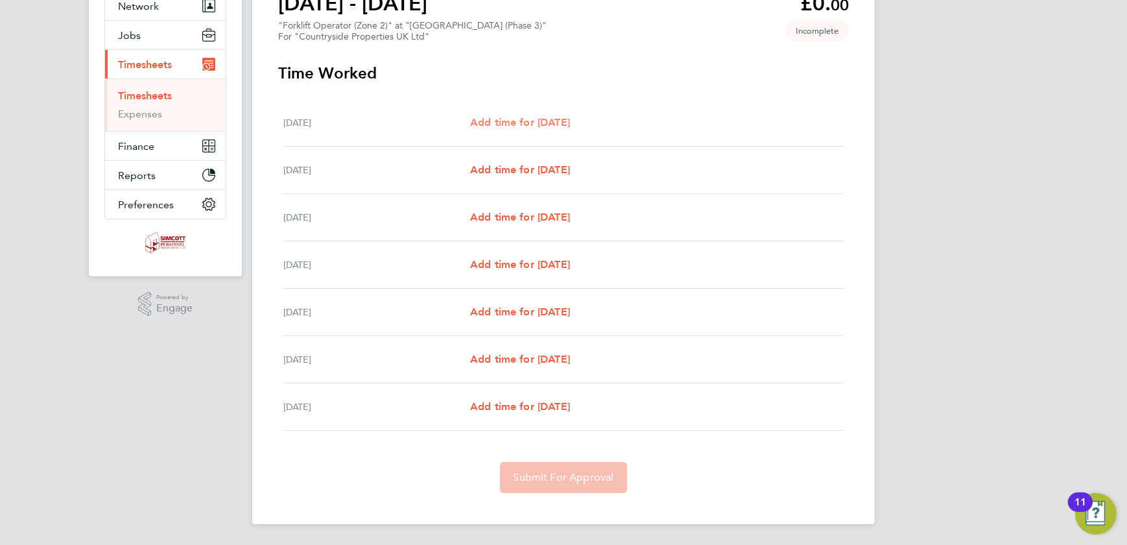
click at [529, 127] on span "Add time for Mon 15 Sep" at bounding box center [520, 122] width 100 height 12
select select "30"
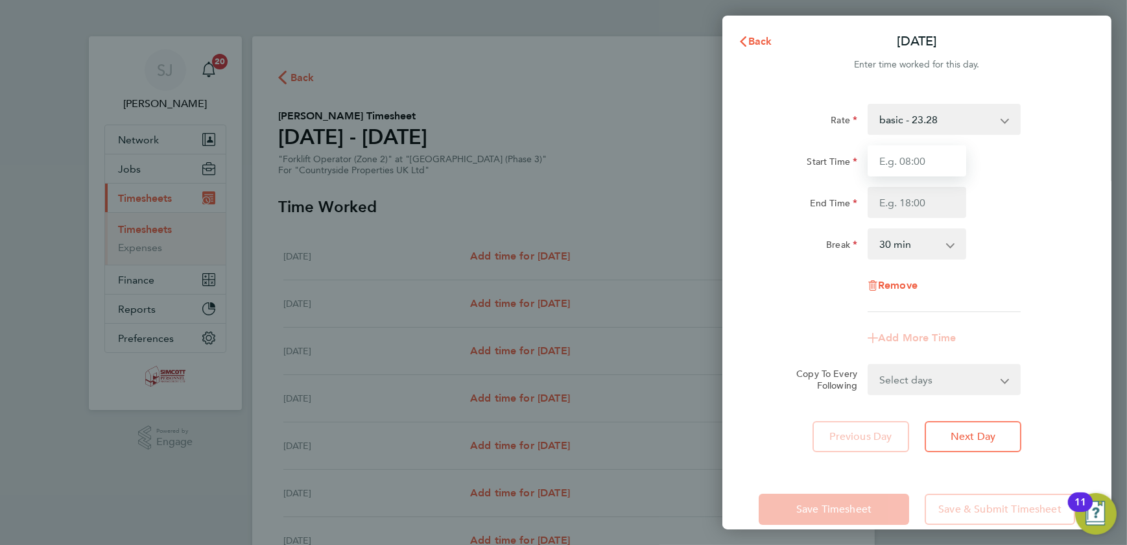
drag, startPoint x: 901, startPoint y: 159, endPoint x: 907, endPoint y: 165, distance: 8.3
click at [901, 159] on input "Start Time" at bounding box center [917, 160] width 99 height 31
type input "07:30"
type input "17:00"
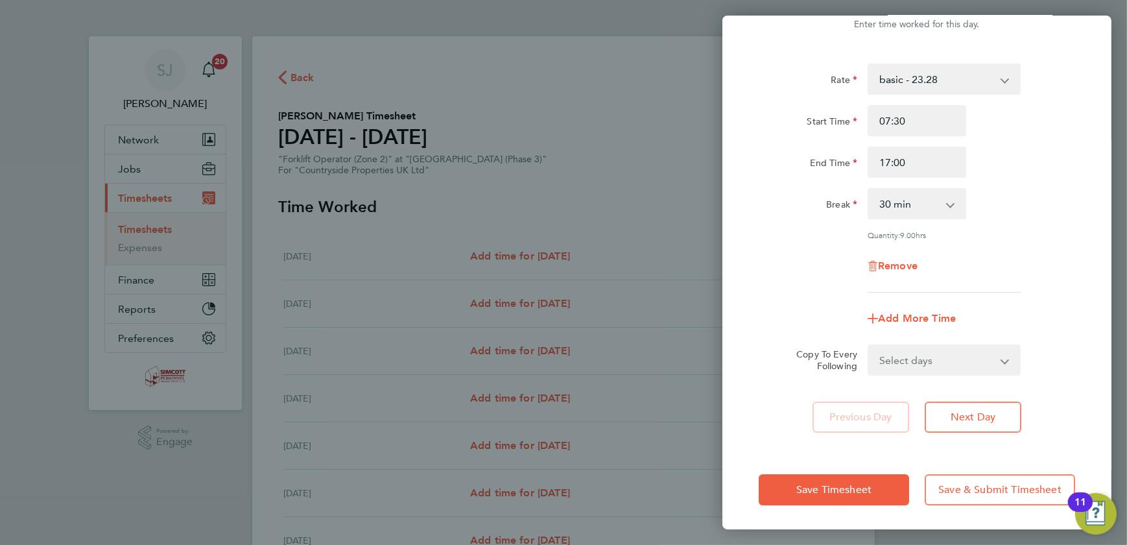
click at [920, 358] on select "Select days Day Weekday (Mon-Fri) Weekend (Sat-Sun) Tuesday Wednesday Thursday …" at bounding box center [937, 360] width 136 height 29
select select "WEEKDAY"
click at [869, 346] on select "Select days Day Weekday (Mon-Fri) Weekend (Sat-Sun) Tuesday Wednesday Thursday …" at bounding box center [937, 360] width 136 height 29
select select "2025-09-21"
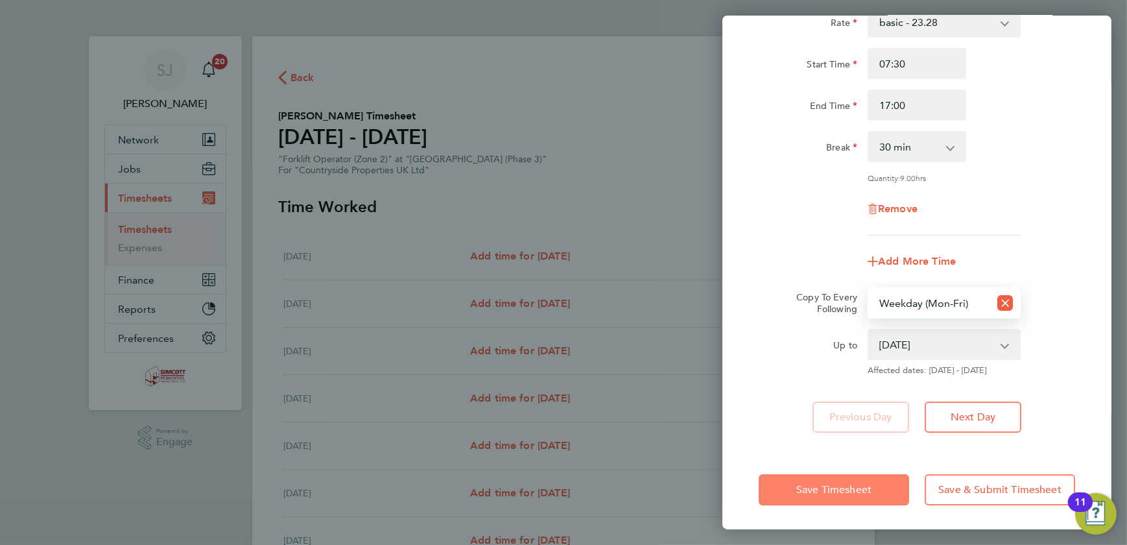
click at [856, 483] on span "Save Timesheet" at bounding box center [833, 489] width 75 height 13
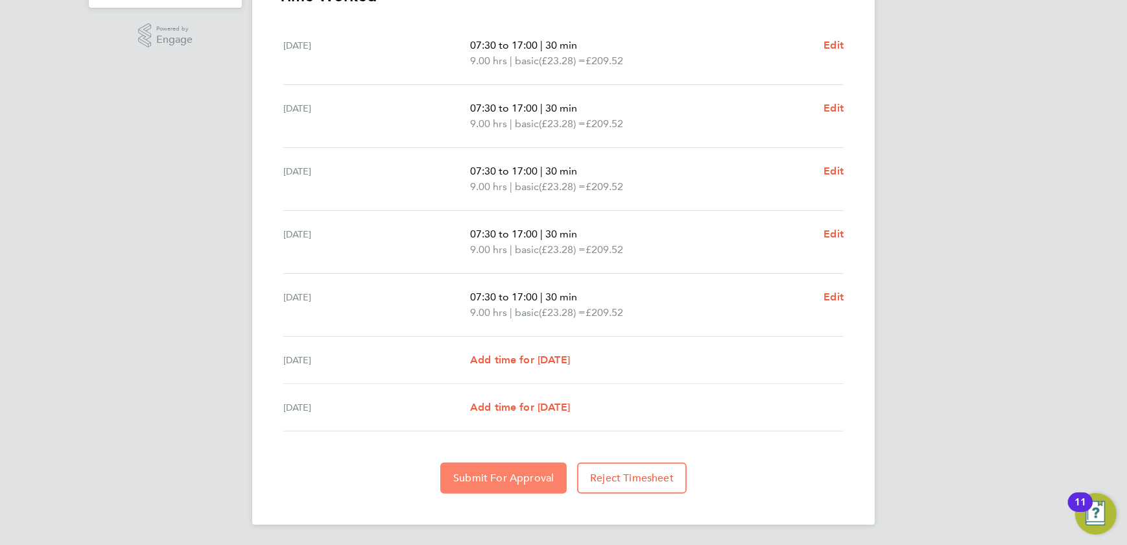
click at [506, 482] on span "Submit For Approval" at bounding box center [503, 477] width 101 height 13
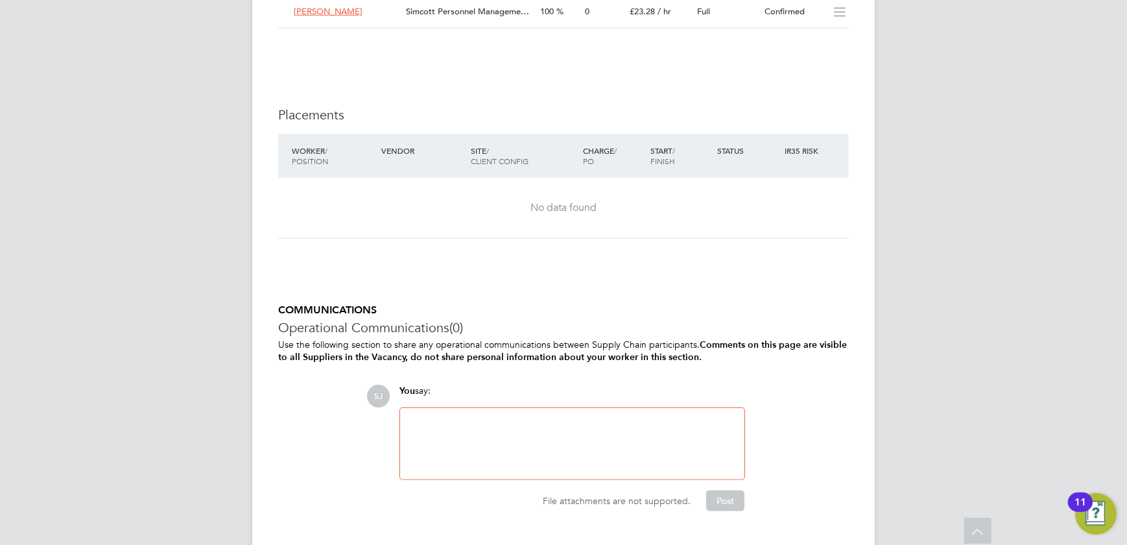
scroll to position [825, 0]
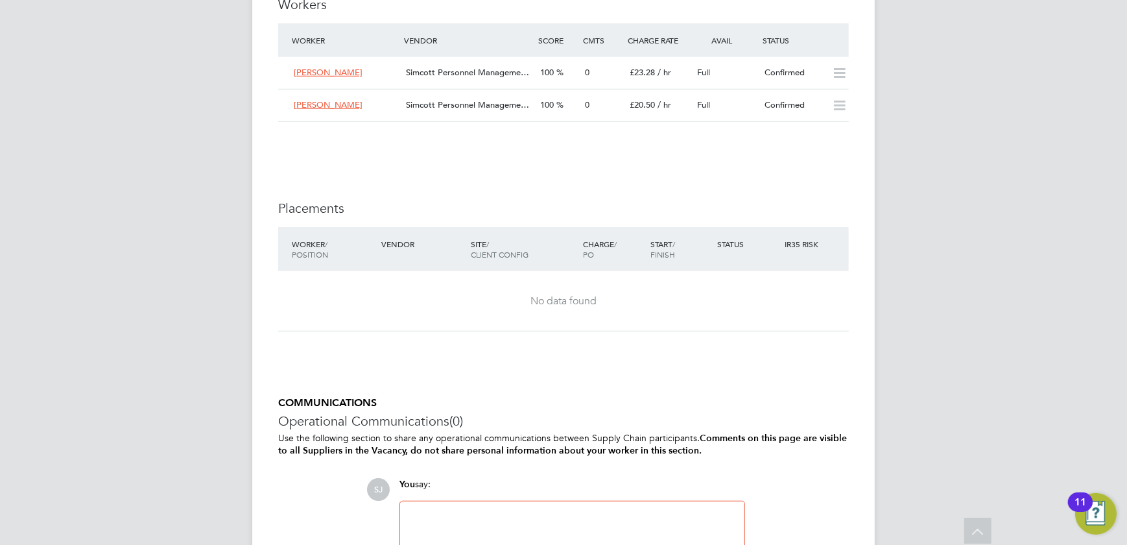
scroll to position [1179, 0]
click at [597, 100] on div "0" at bounding box center [602, 103] width 45 height 21
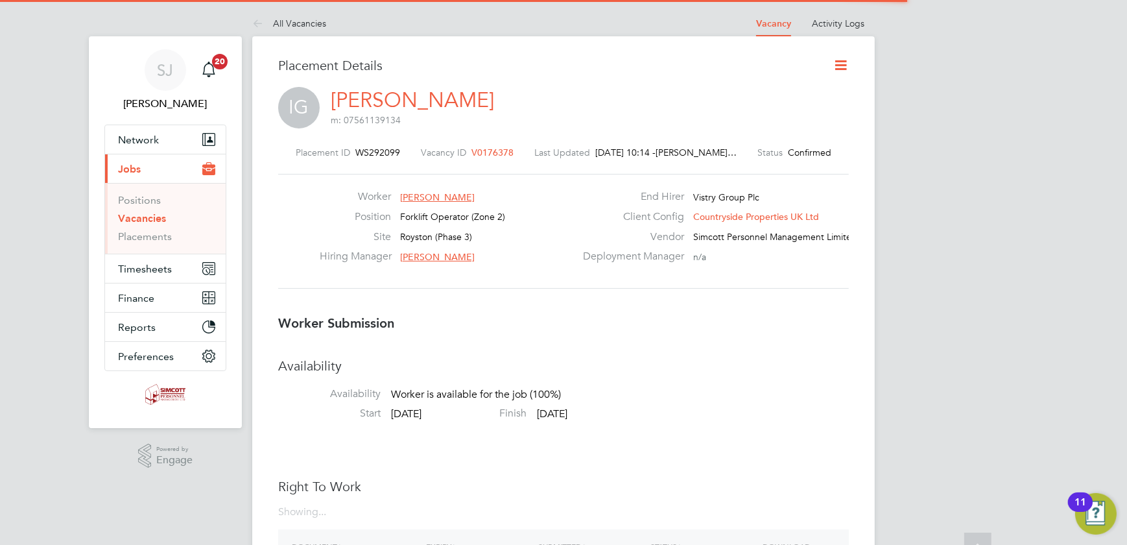
scroll to position [6, 6]
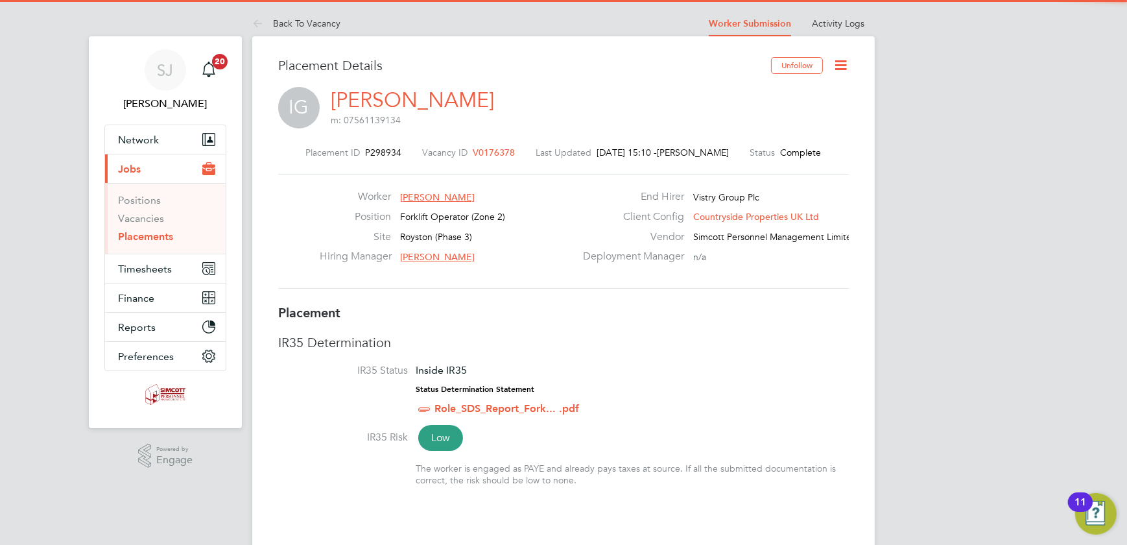
click at [846, 64] on icon at bounding box center [841, 65] width 16 height 16
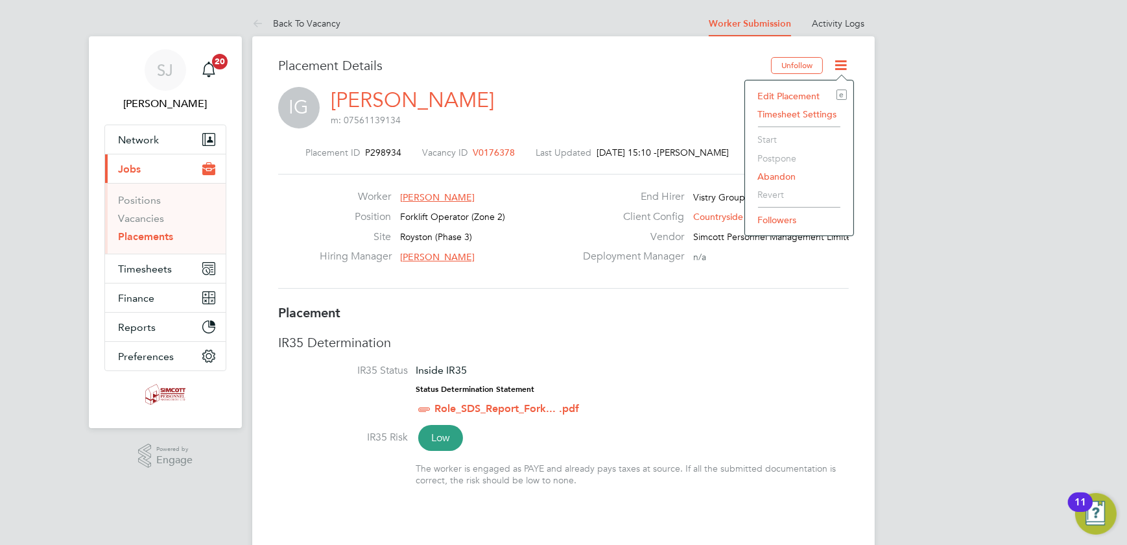
click at [780, 95] on li "Edit Placement e" at bounding box center [799, 96] width 95 height 18
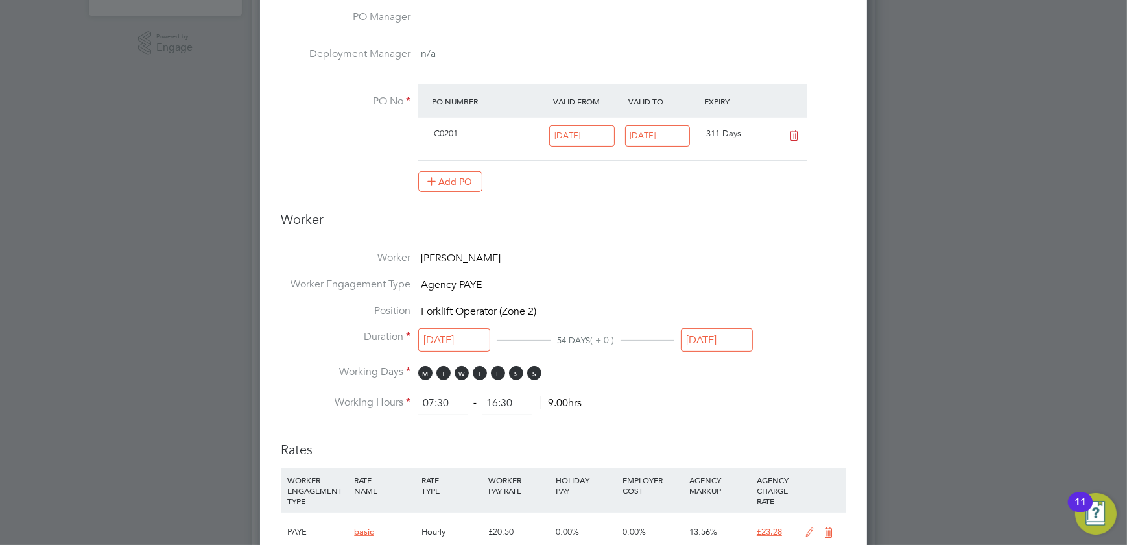
click at [709, 344] on input "[DATE]" at bounding box center [717, 340] width 72 height 24
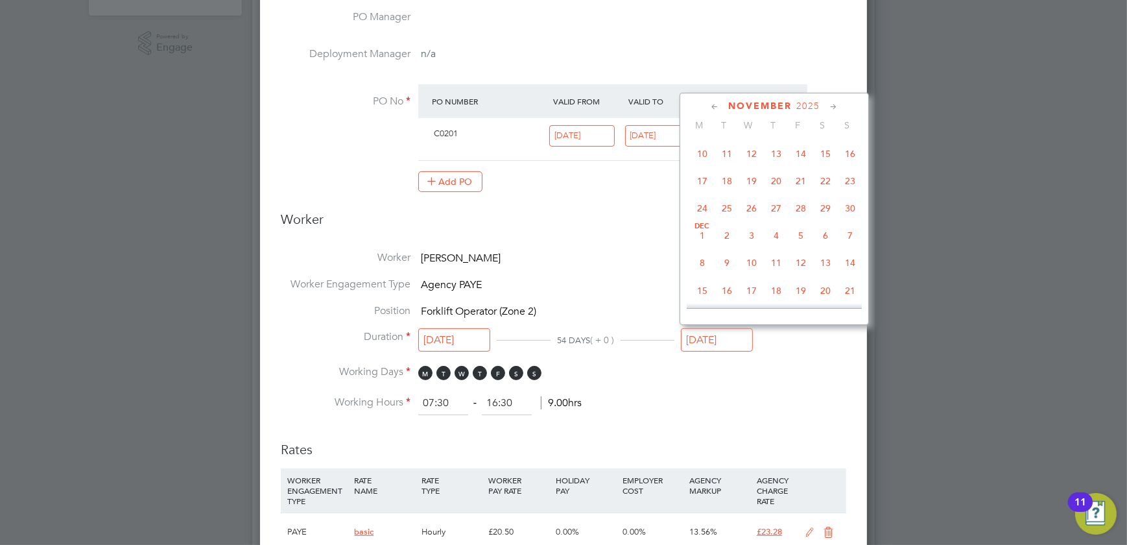
click at [848, 244] on span "7" at bounding box center [850, 235] width 25 height 25
type input "07 Dec 2025"
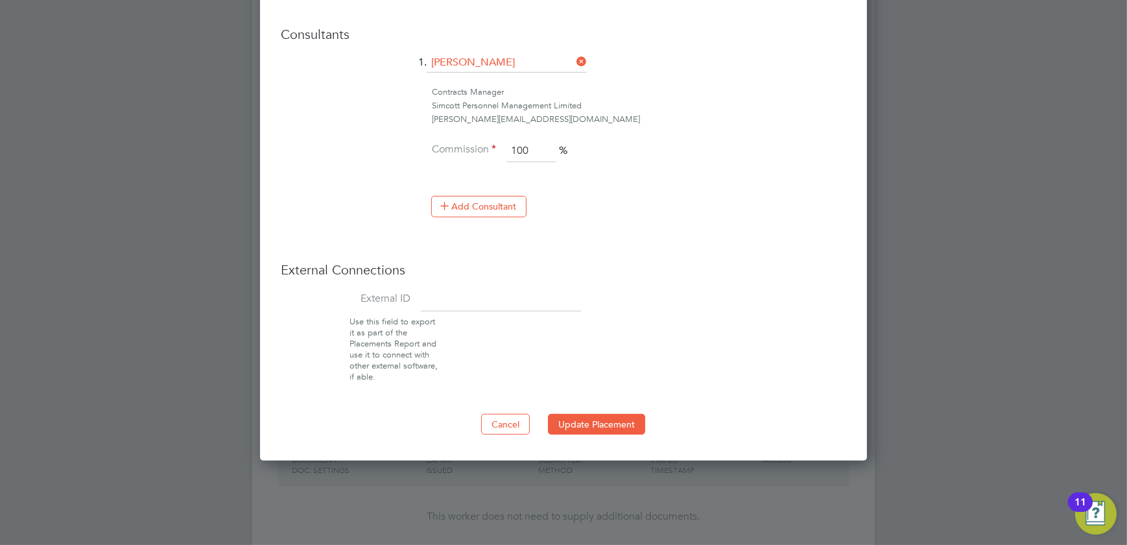
click at [608, 428] on button "Update Placement" at bounding box center [596, 424] width 97 height 21
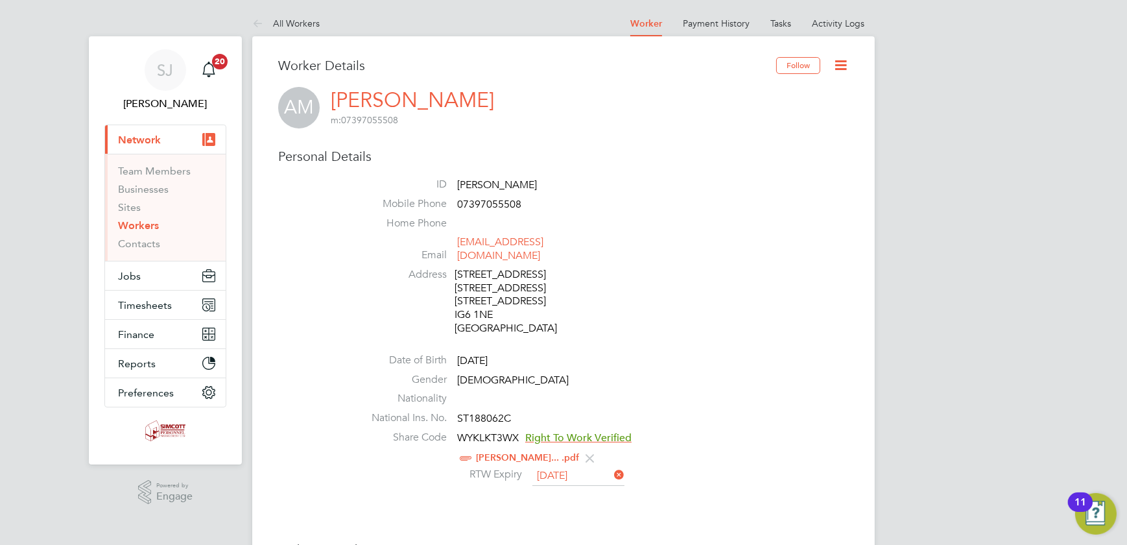
click at [839, 64] on icon at bounding box center [841, 65] width 16 height 16
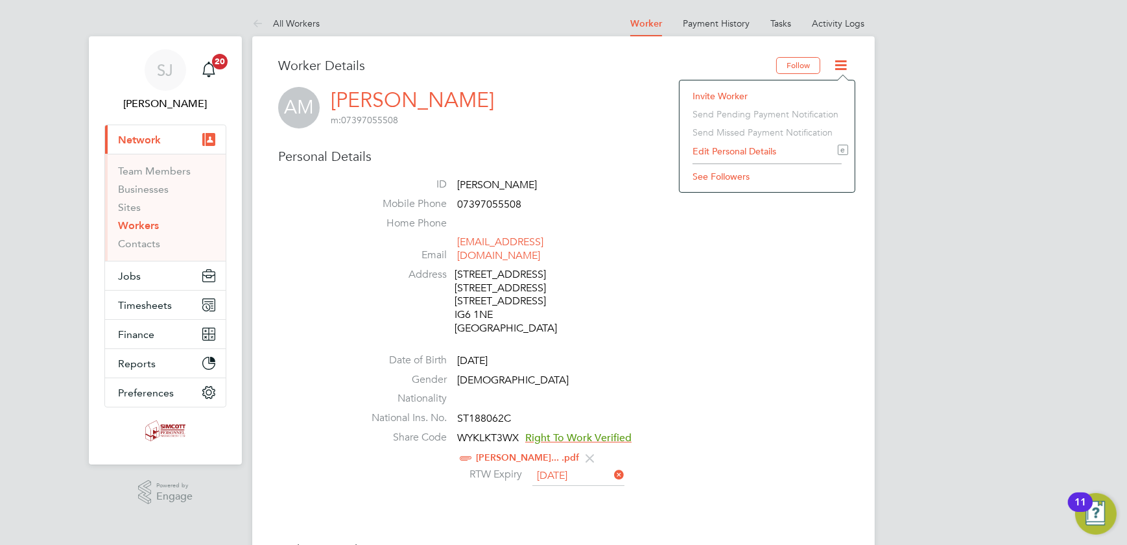
click at [733, 176] on li "See Followers" at bounding box center [767, 176] width 162 height 18
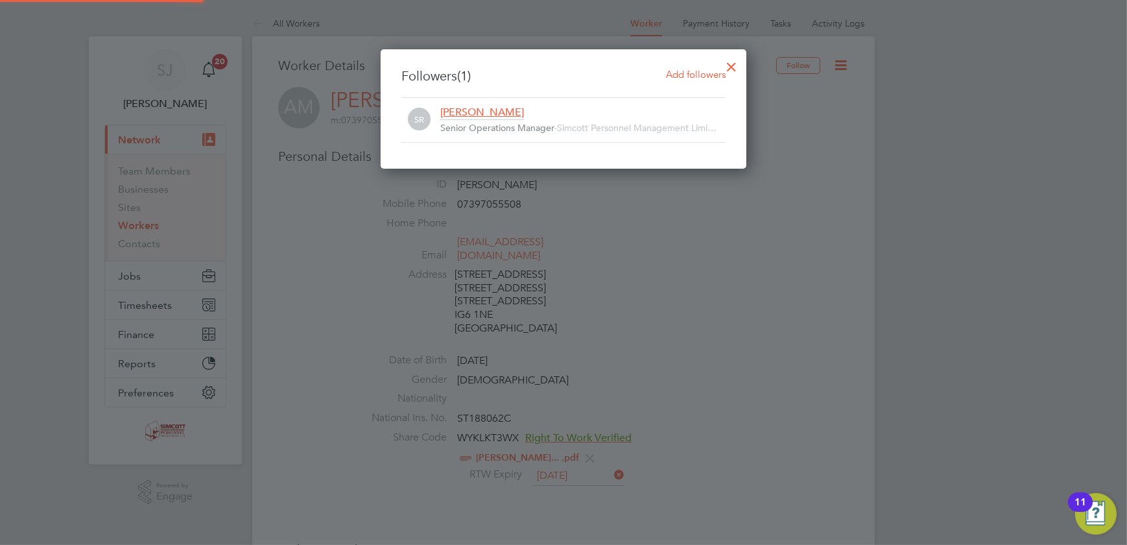
scroll to position [13, 285]
click at [726, 68] on div at bounding box center [731, 63] width 23 height 23
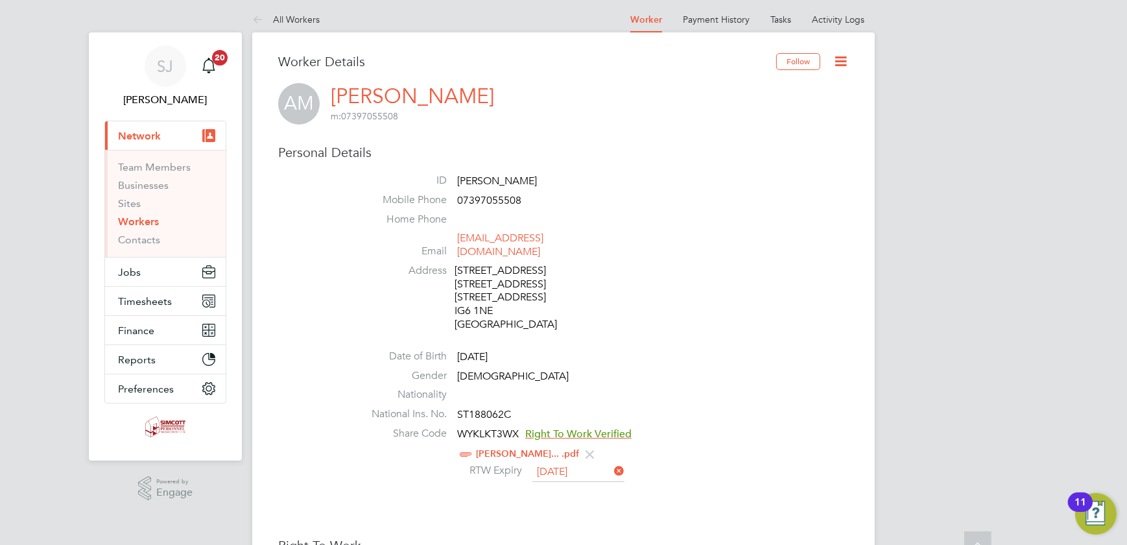
scroll to position [0, 0]
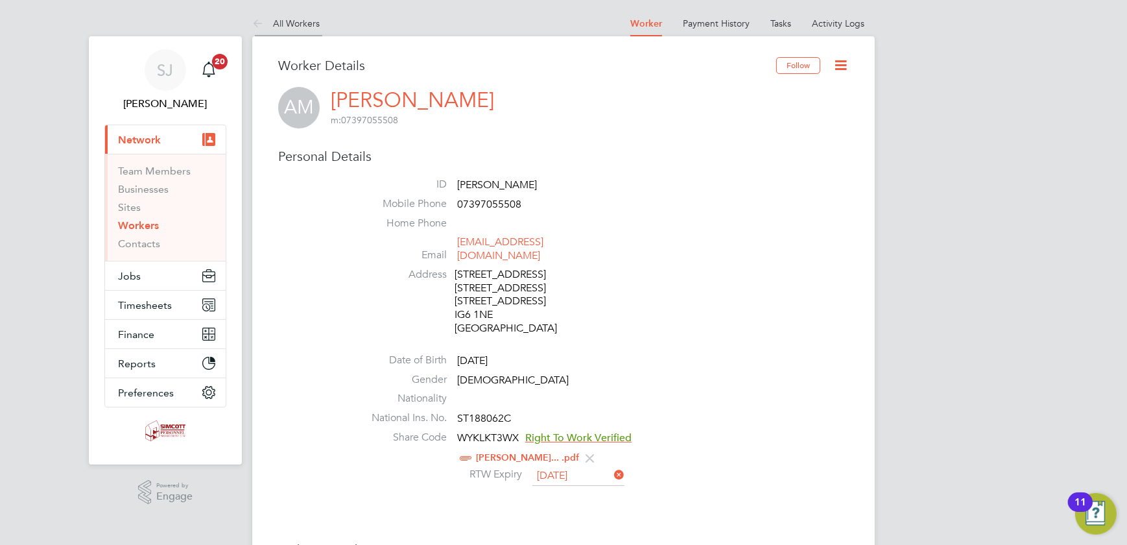
click at [291, 21] on link "All Workers" at bounding box center [285, 24] width 67 height 12
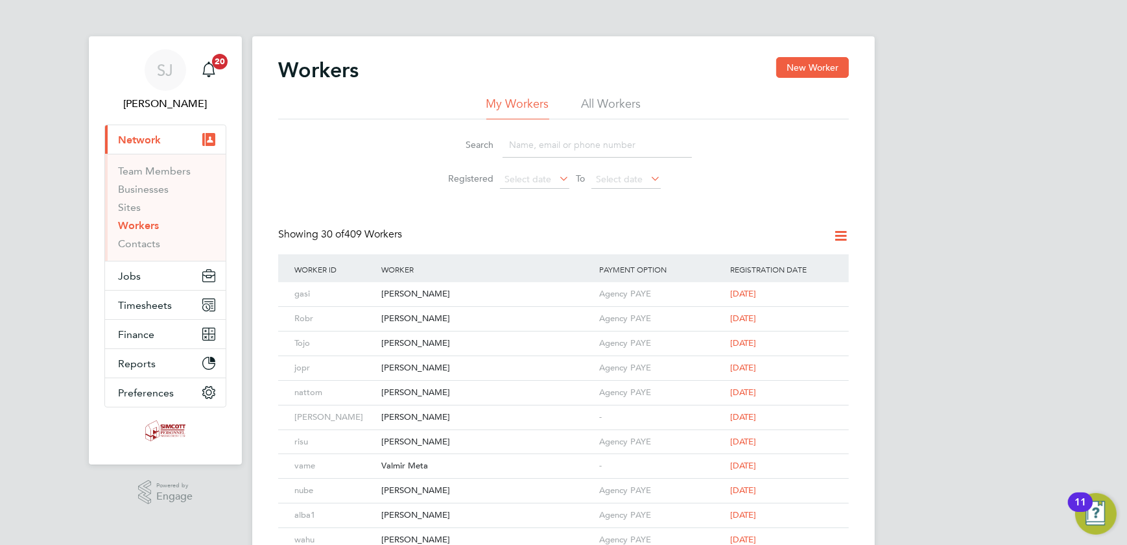
scroll to position [176, 0]
